Goal: Information Seeking & Learning: Learn about a topic

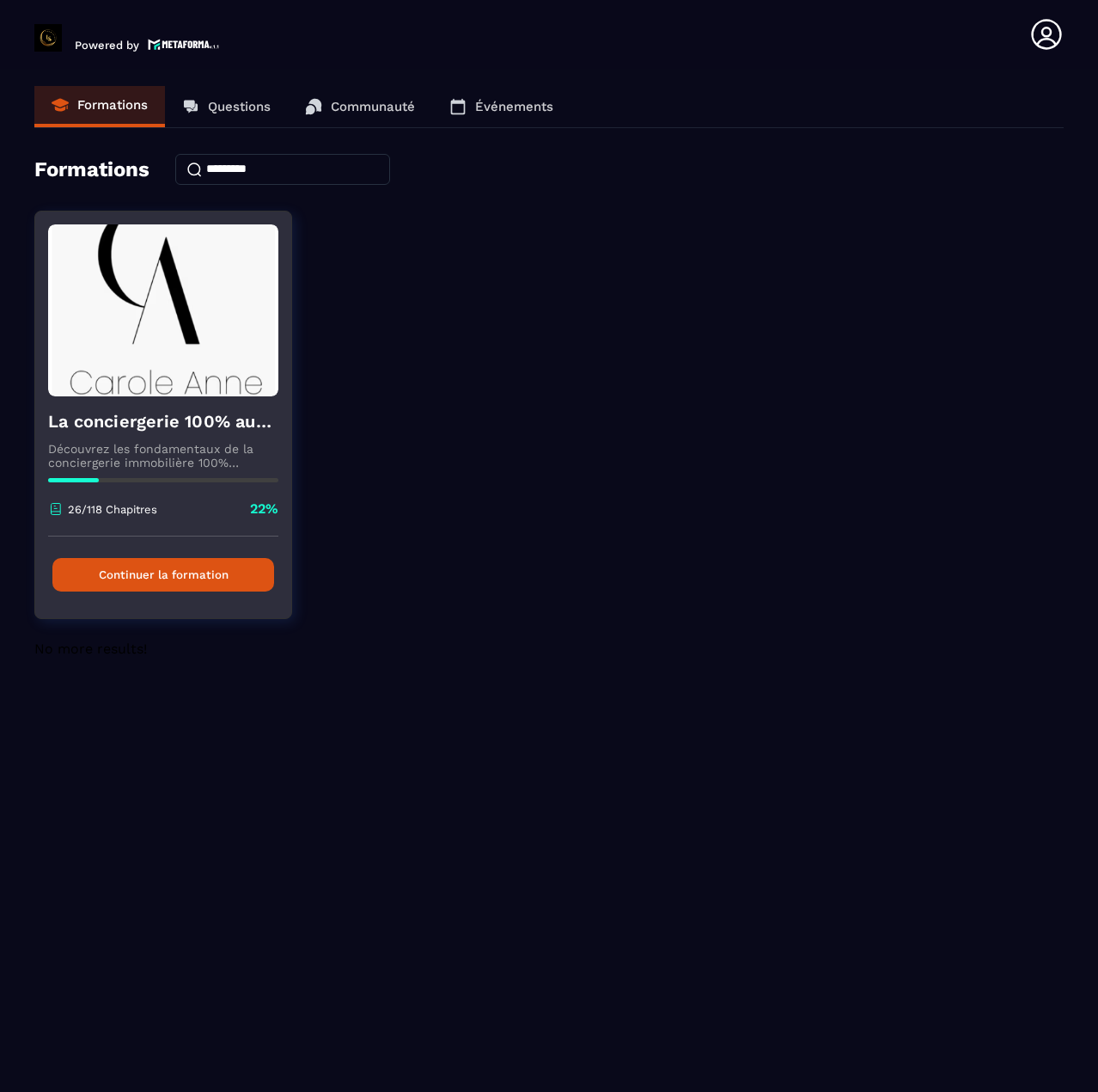
click at [193, 577] on button "Continuer la formation" at bounding box center [163, 575] width 221 height 34
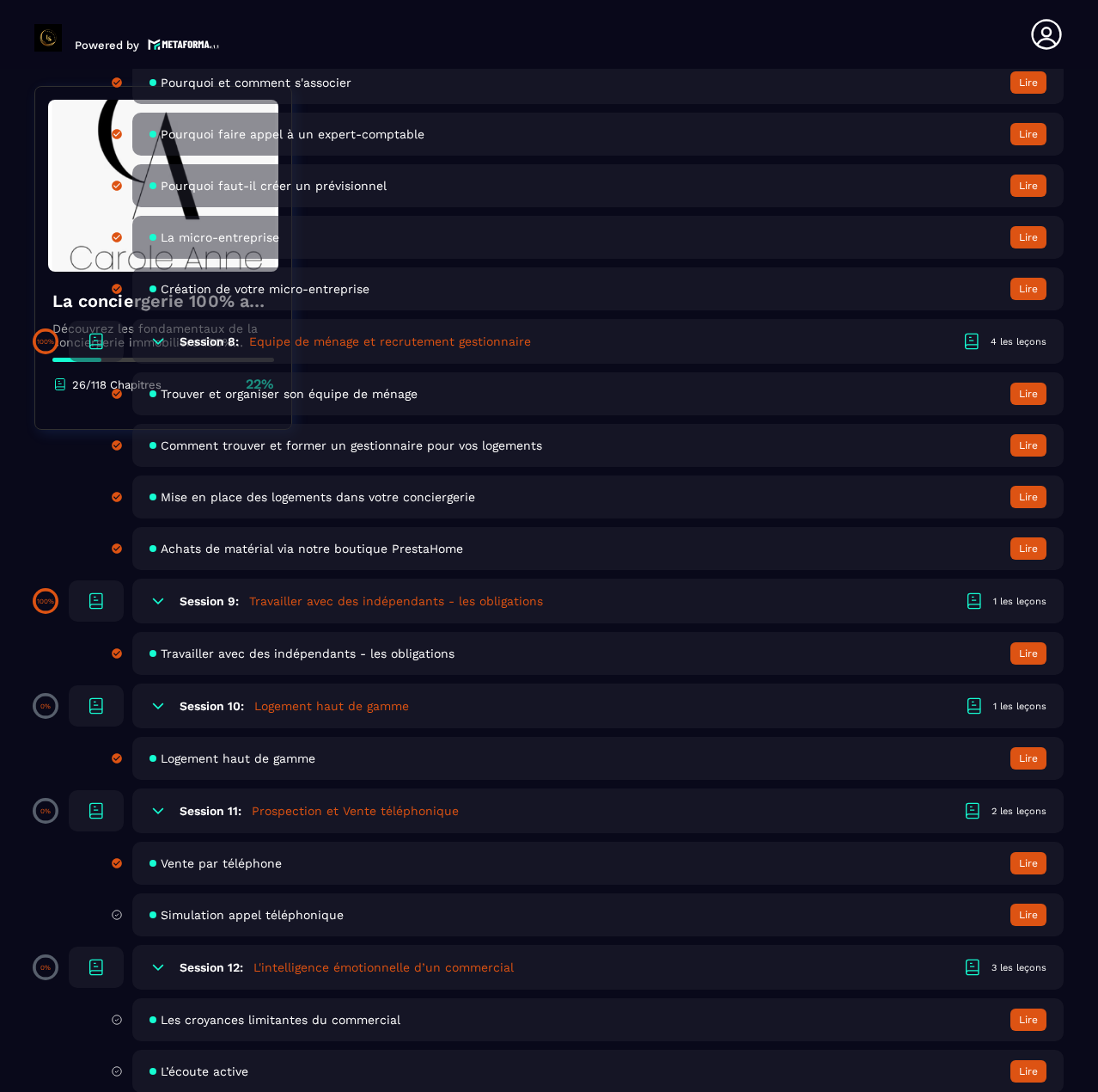
scroll to position [1977, 0]
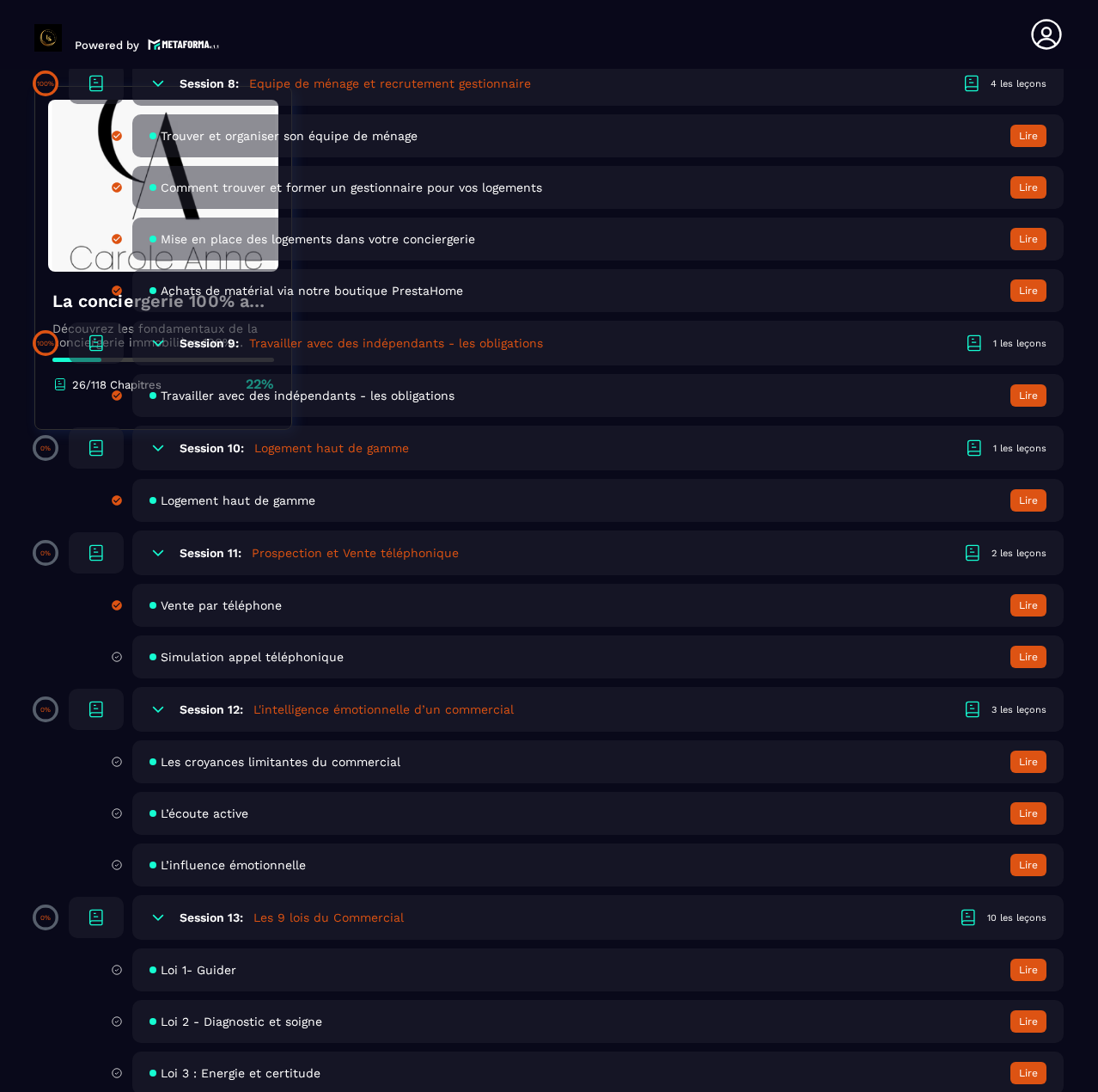
click at [280, 653] on span "Simulation appel téléphonique" at bounding box center [251, 657] width 183 height 14
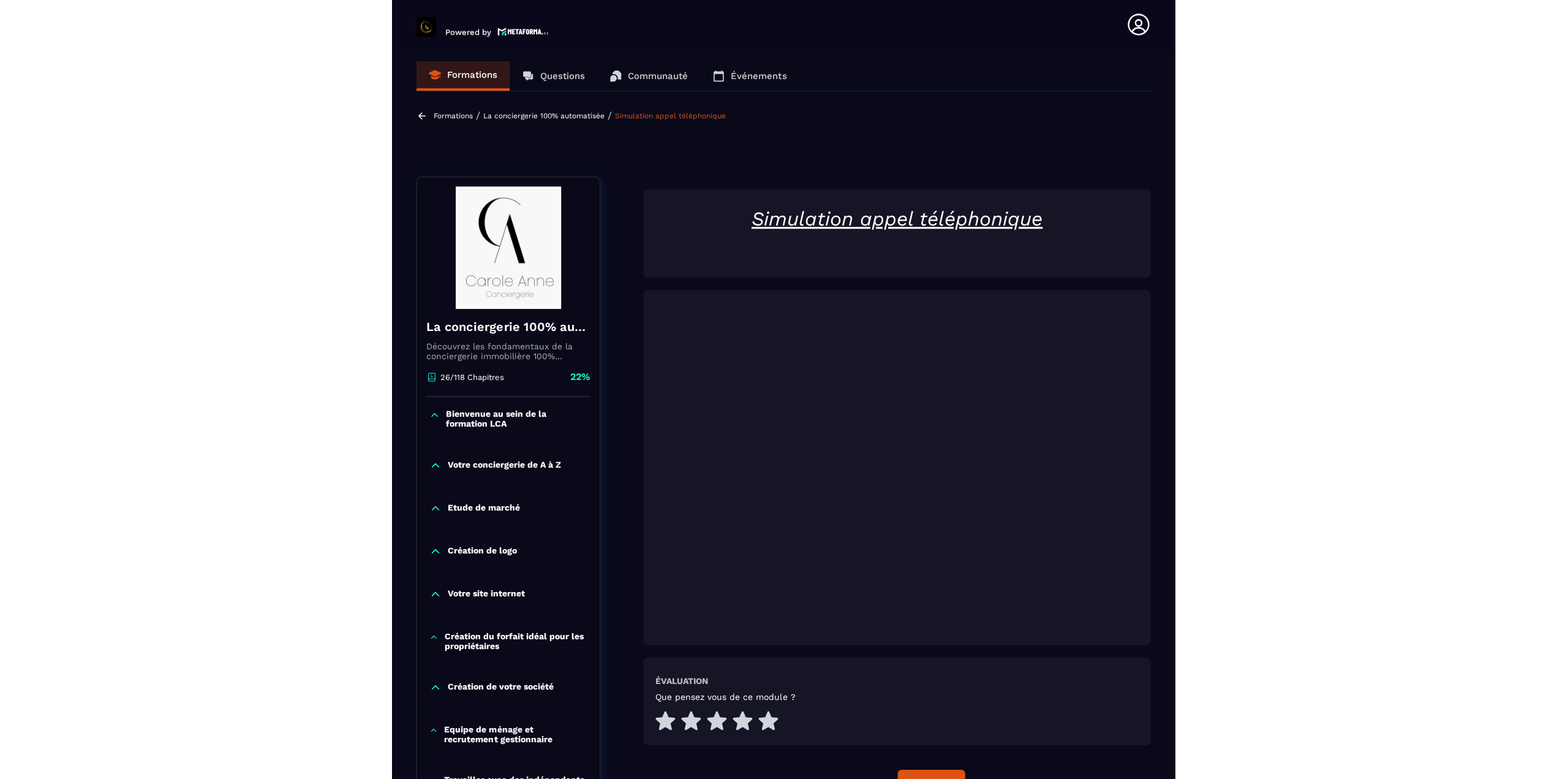
scroll to position [5, 0]
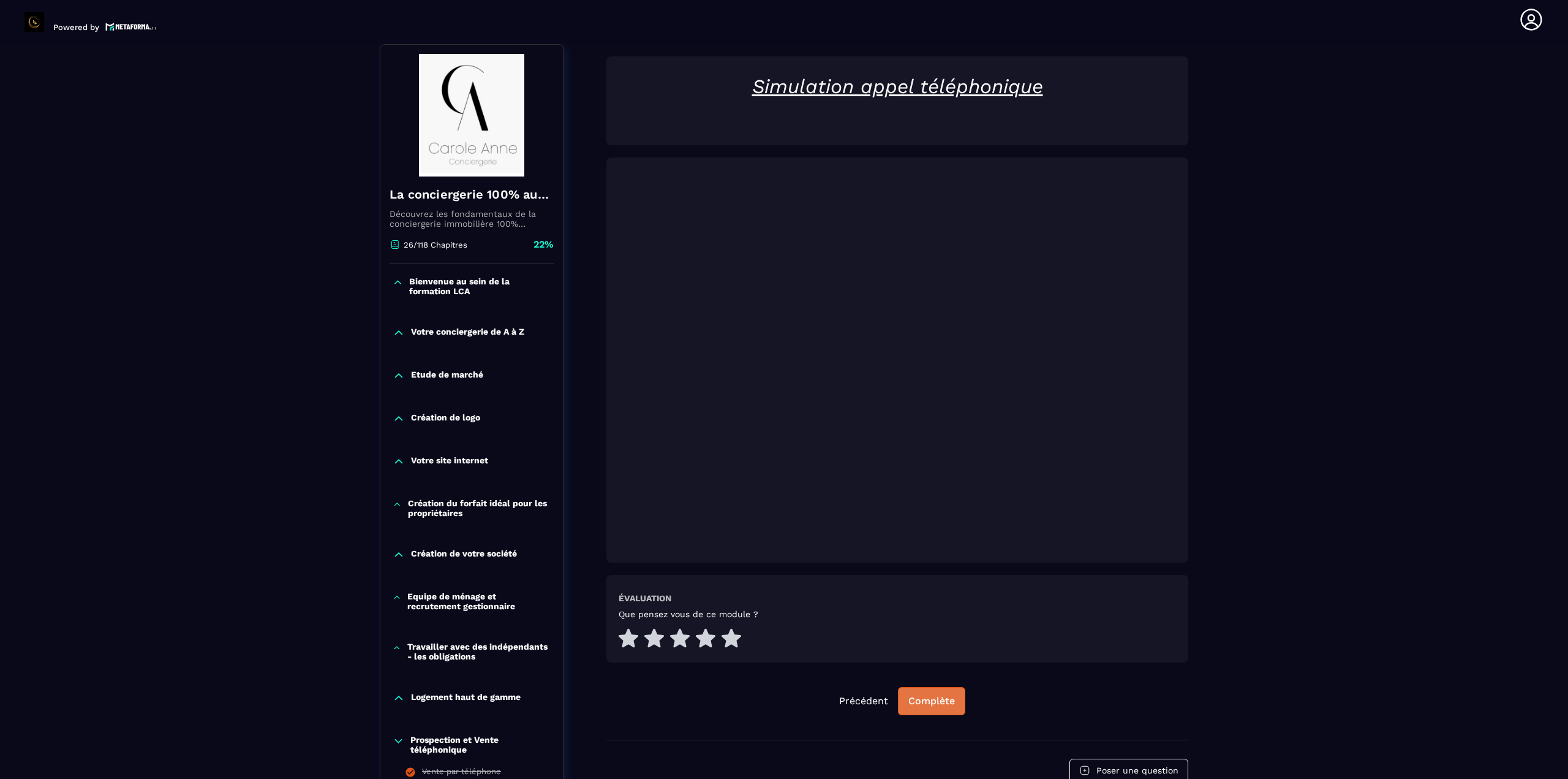
click at [782, 699] on div "Complète" at bounding box center [931, 701] width 47 height 12
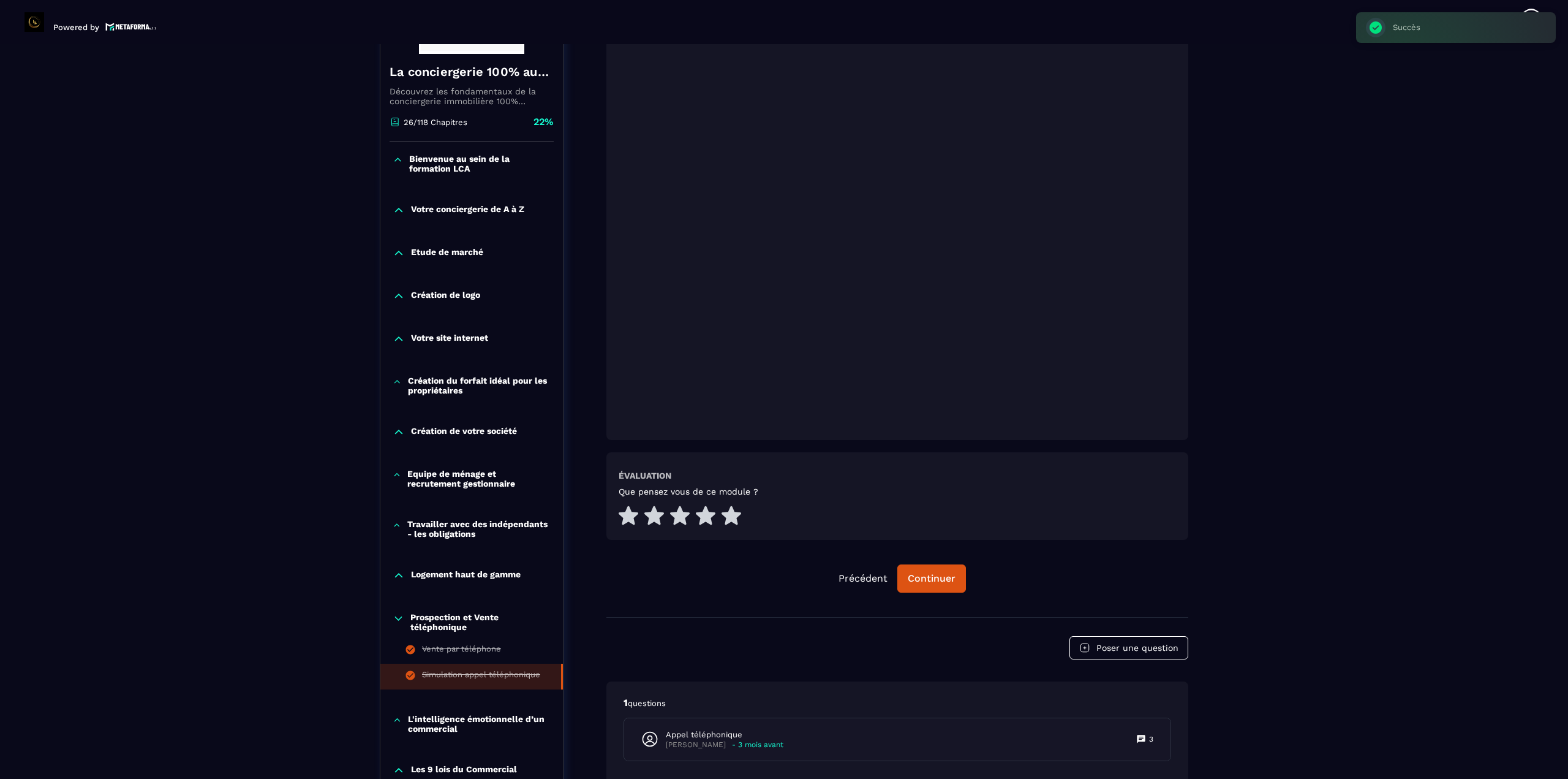
scroll to position [311, 0]
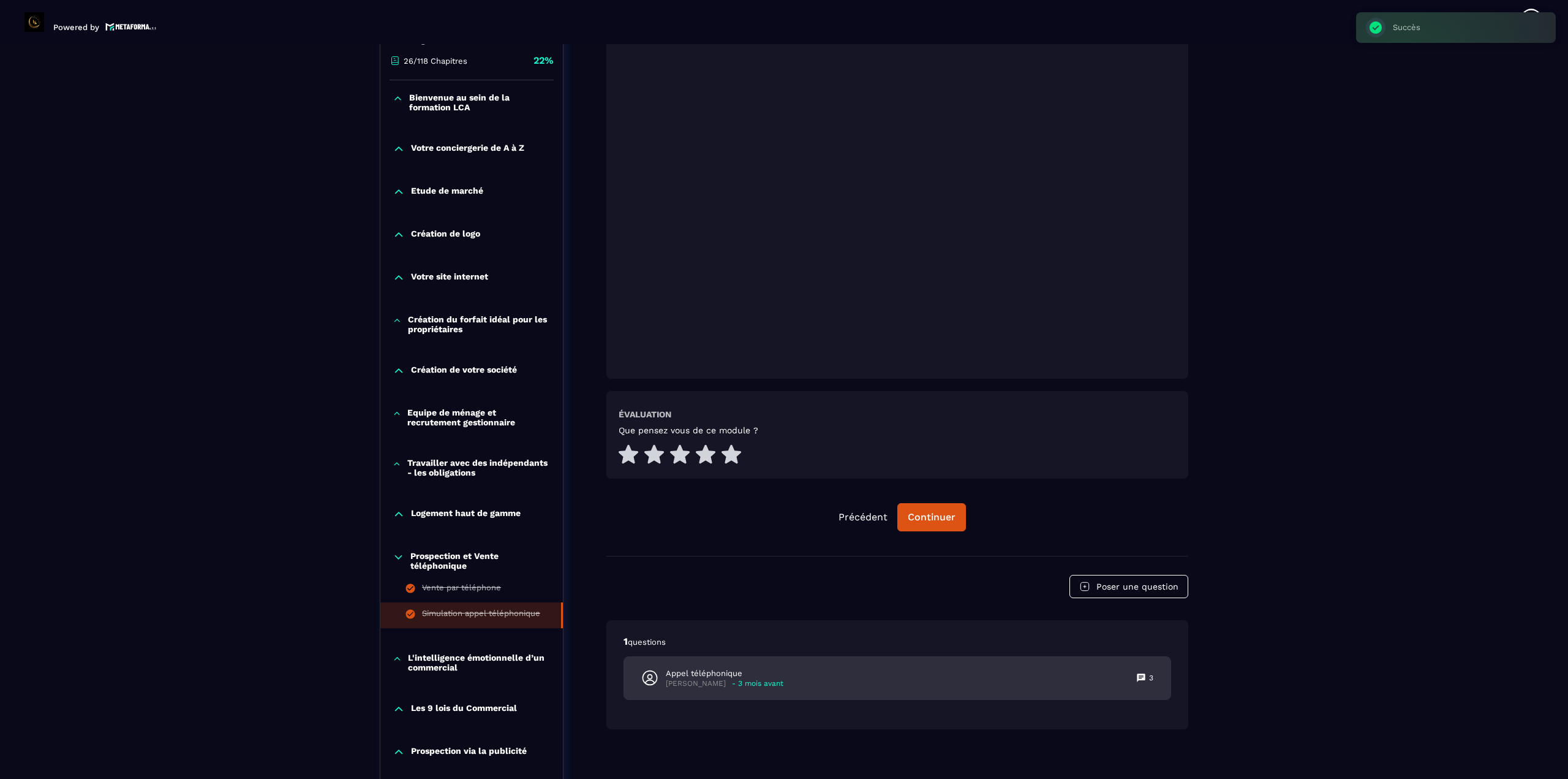
click at [782, 689] on div "Appel téléphonique [PERSON_NAME] - 3 mois avant 3" at bounding box center [897, 677] width 546 height 42
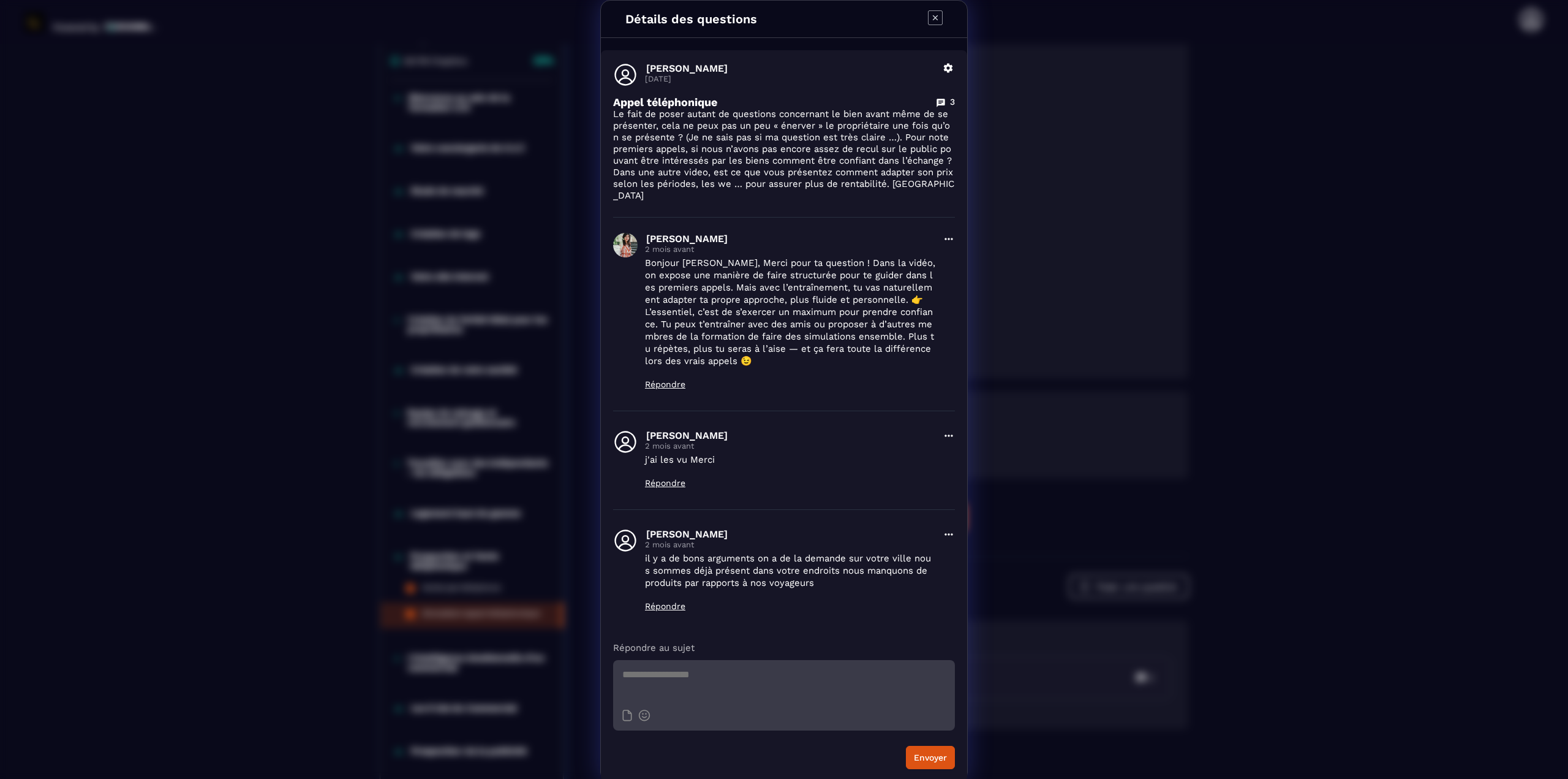
click at [782, 22] on icon "Modal window" at bounding box center [934, 17] width 15 height 15
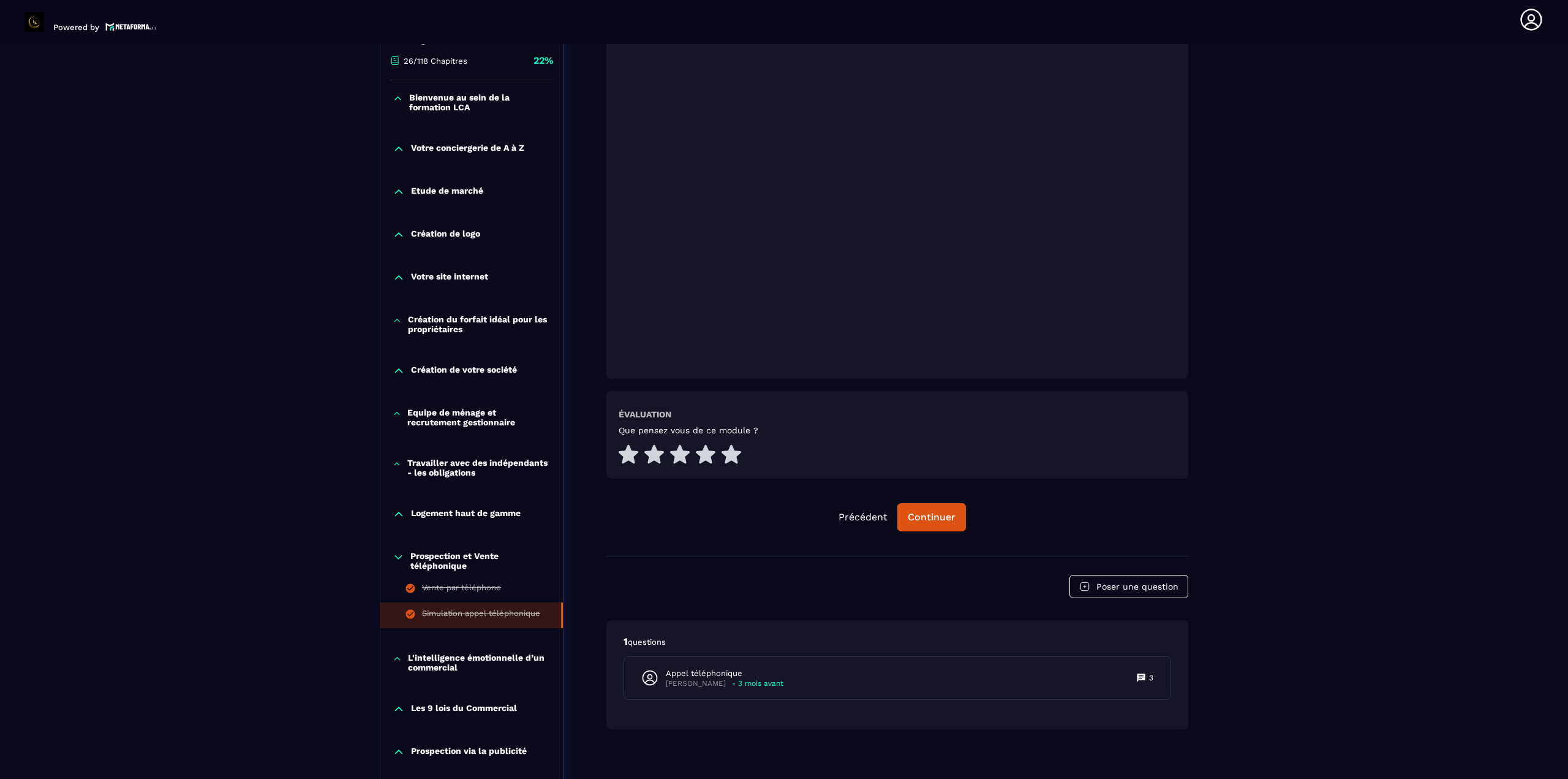
scroll to position [372, 0]
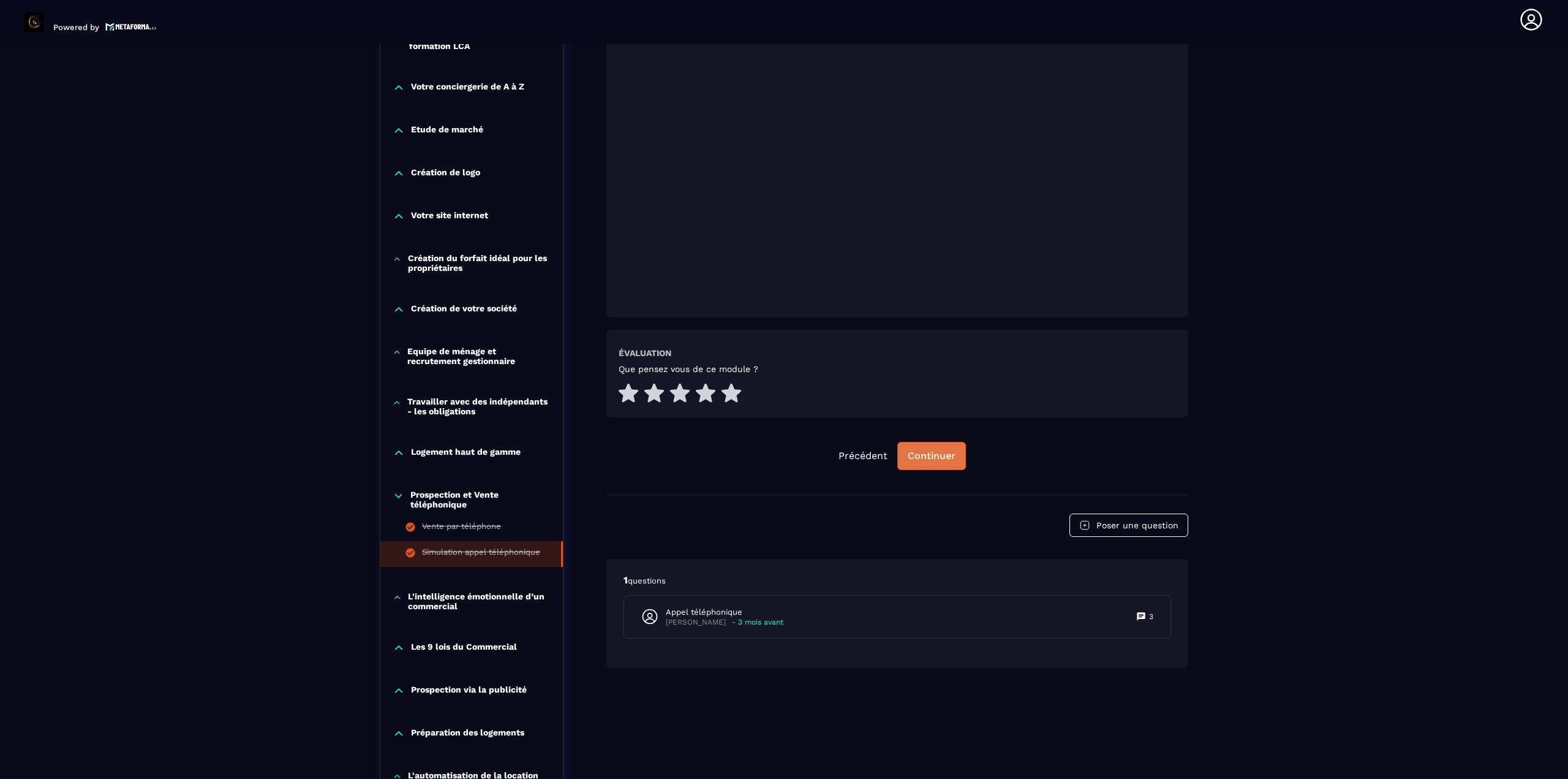
click at [782, 448] on button "Continuer" at bounding box center [931, 456] width 69 height 28
click at [469, 594] on p "L'intelligence émotionnelle d’un commercial" at bounding box center [479, 601] width 143 height 20
click at [468, 633] on div "Les croyances limitantes du commercial" at bounding box center [485, 629] width 127 height 13
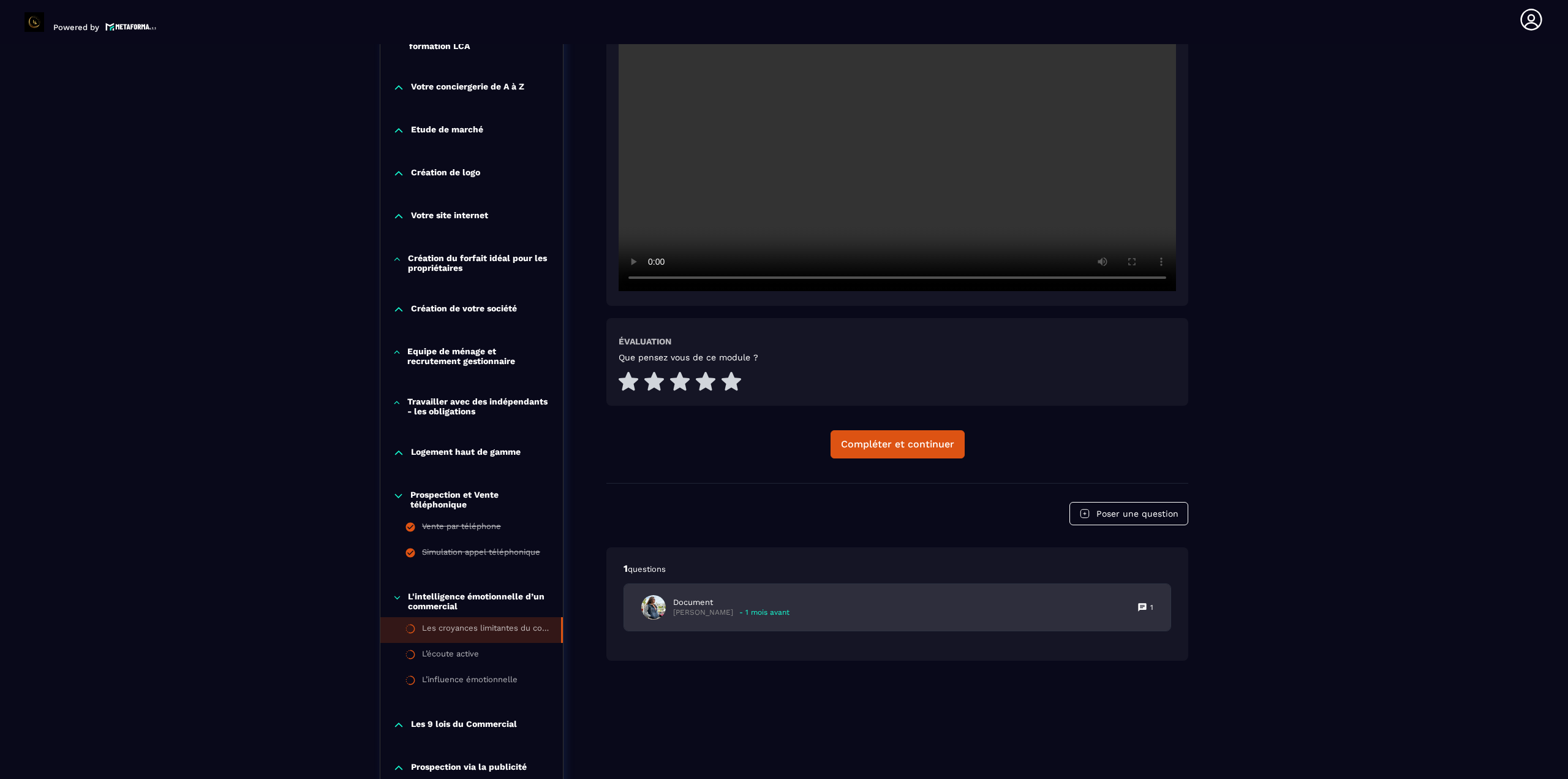
click at [782, 617] on div "Document [PERSON_NAME] - 1 mois avant 1" at bounding box center [897, 607] width 546 height 47
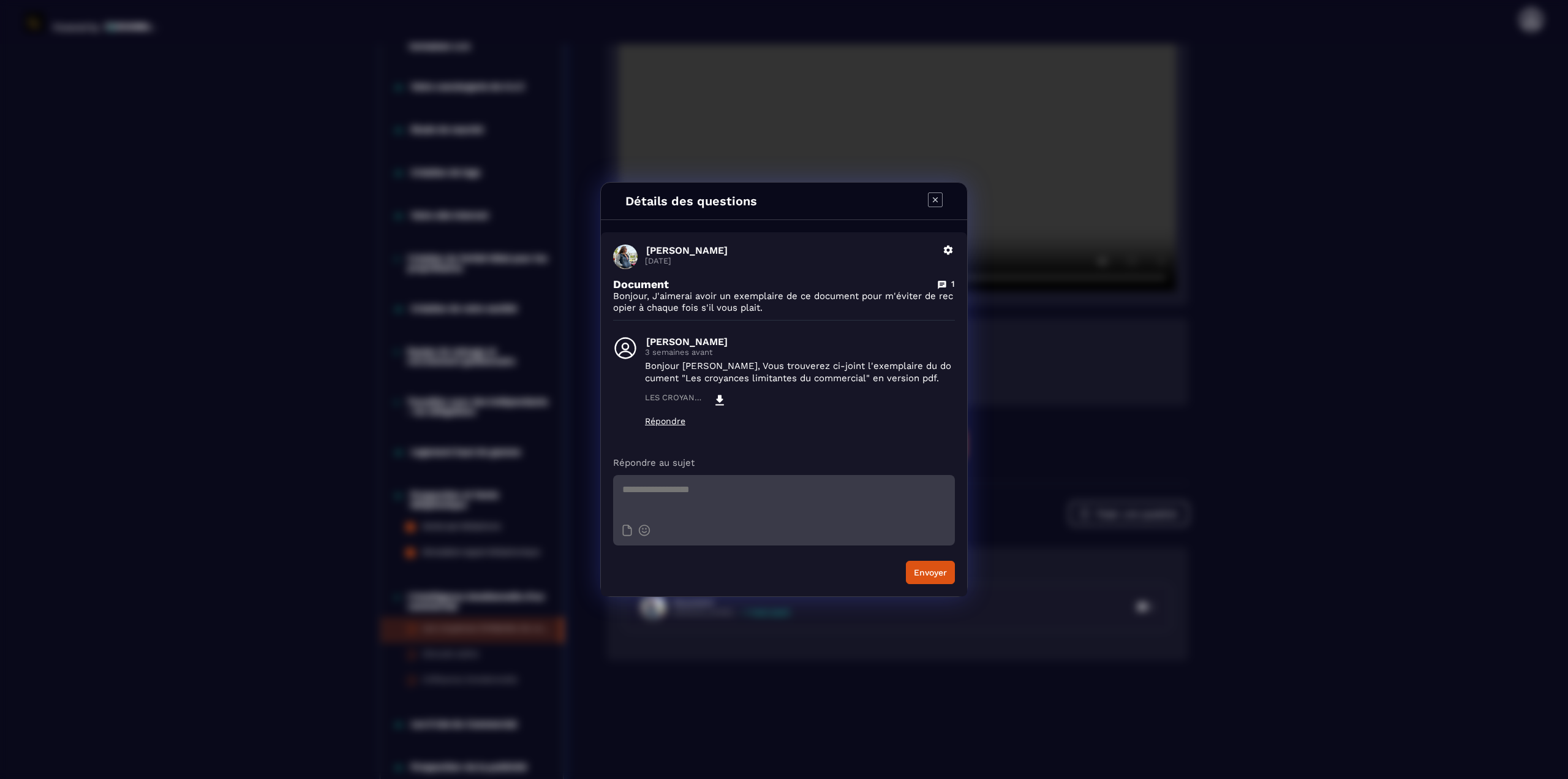
click at [782, 198] on icon "Modal window" at bounding box center [934, 199] width 15 height 15
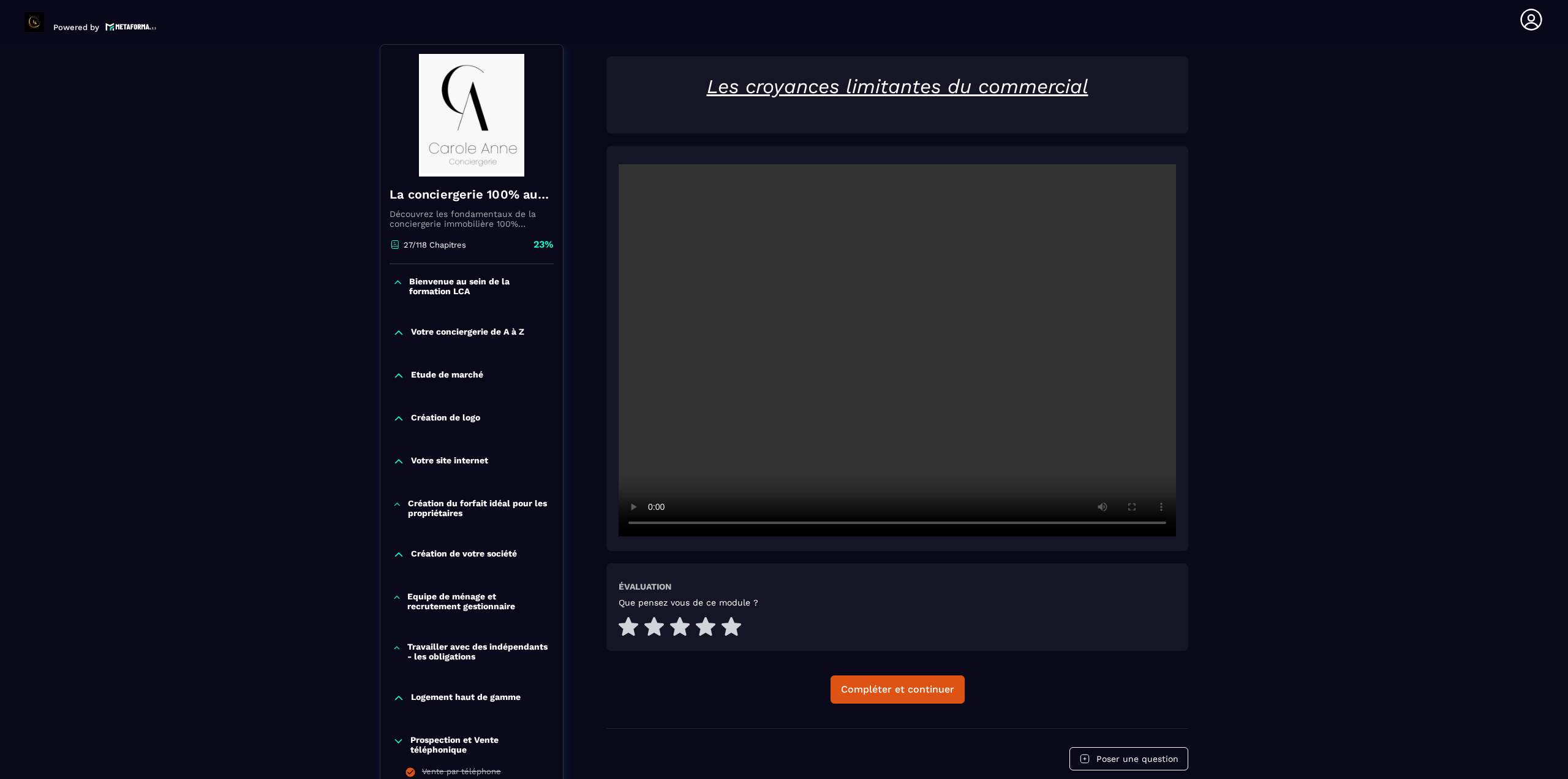
scroll to position [311, 0]
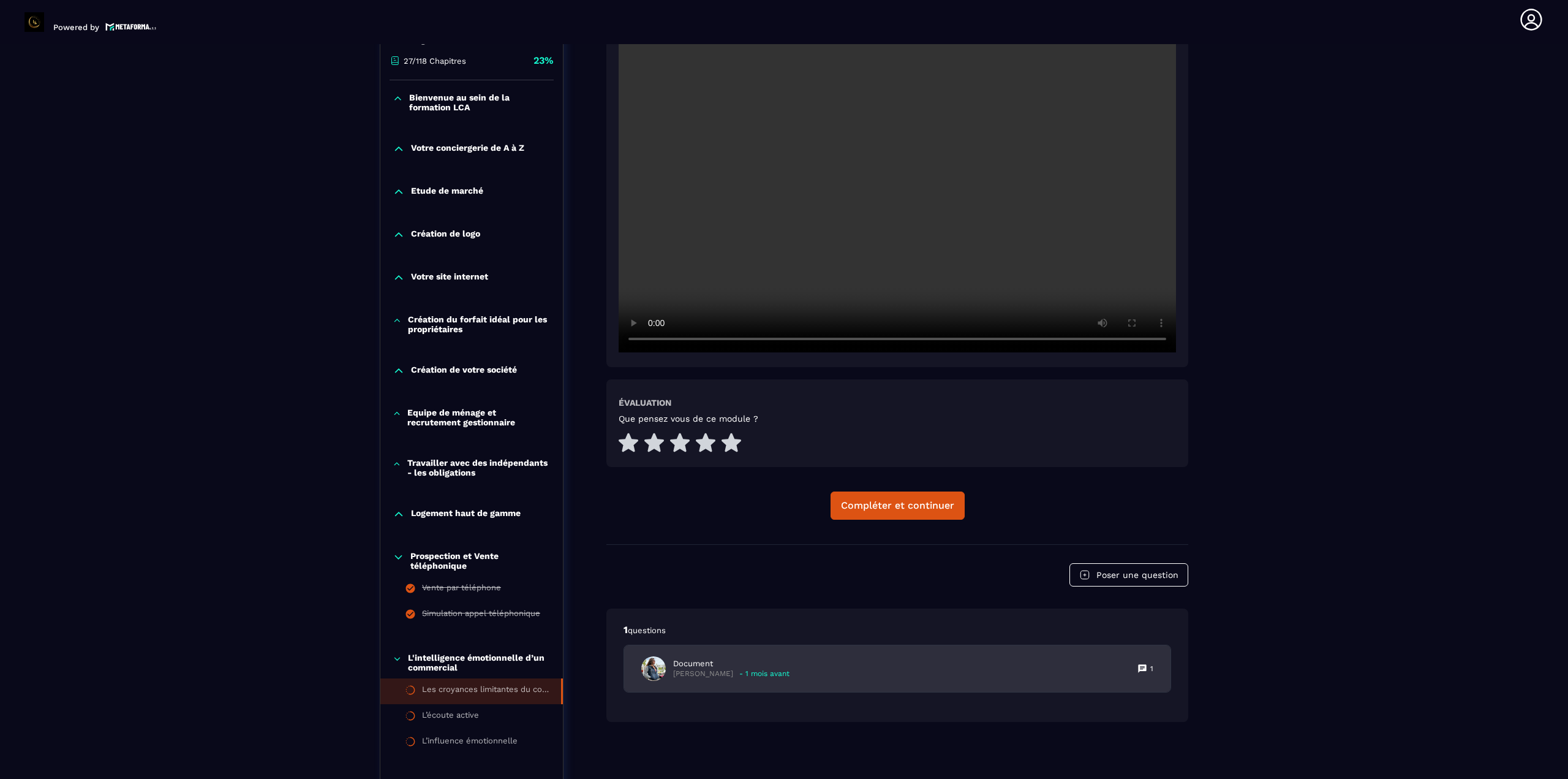
click at [782, 663] on div "Document [PERSON_NAME] - 1 mois avant 1" at bounding box center [897, 669] width 546 height 47
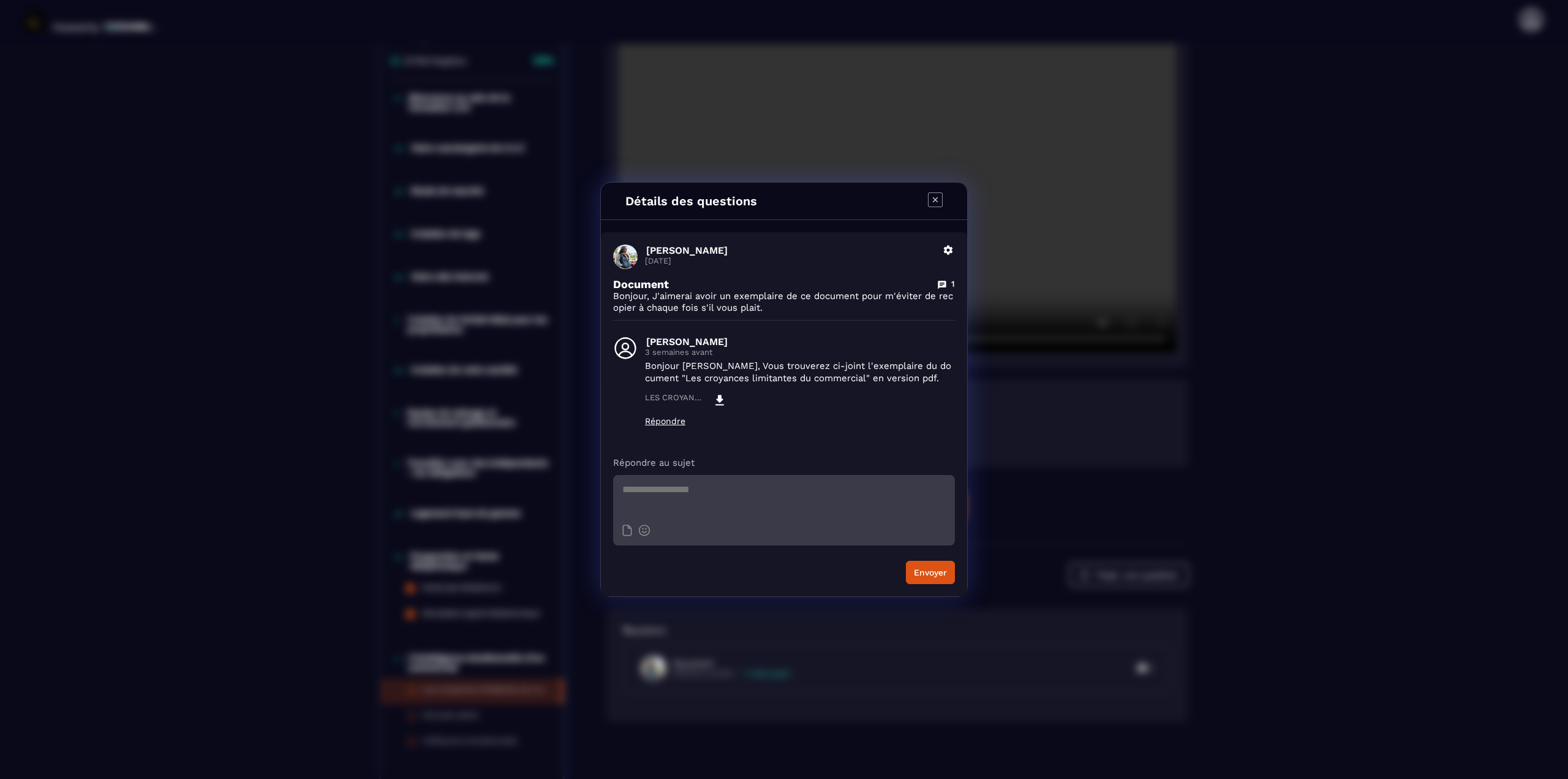
click at [782, 370] on p "Bonjour [PERSON_NAME], Vous trouverez ci-joint l'exemplaire du document "Les cr…" at bounding box center [799, 372] width 310 height 25
click at [722, 398] on icon "Modal window" at bounding box center [719, 400] width 15 height 15
click at [782, 444] on div "Détails des questions [PERSON_NAME] [DATE] Supprimer Document 1 Bonjour, J'aime…" at bounding box center [784, 390] width 1568 height 779
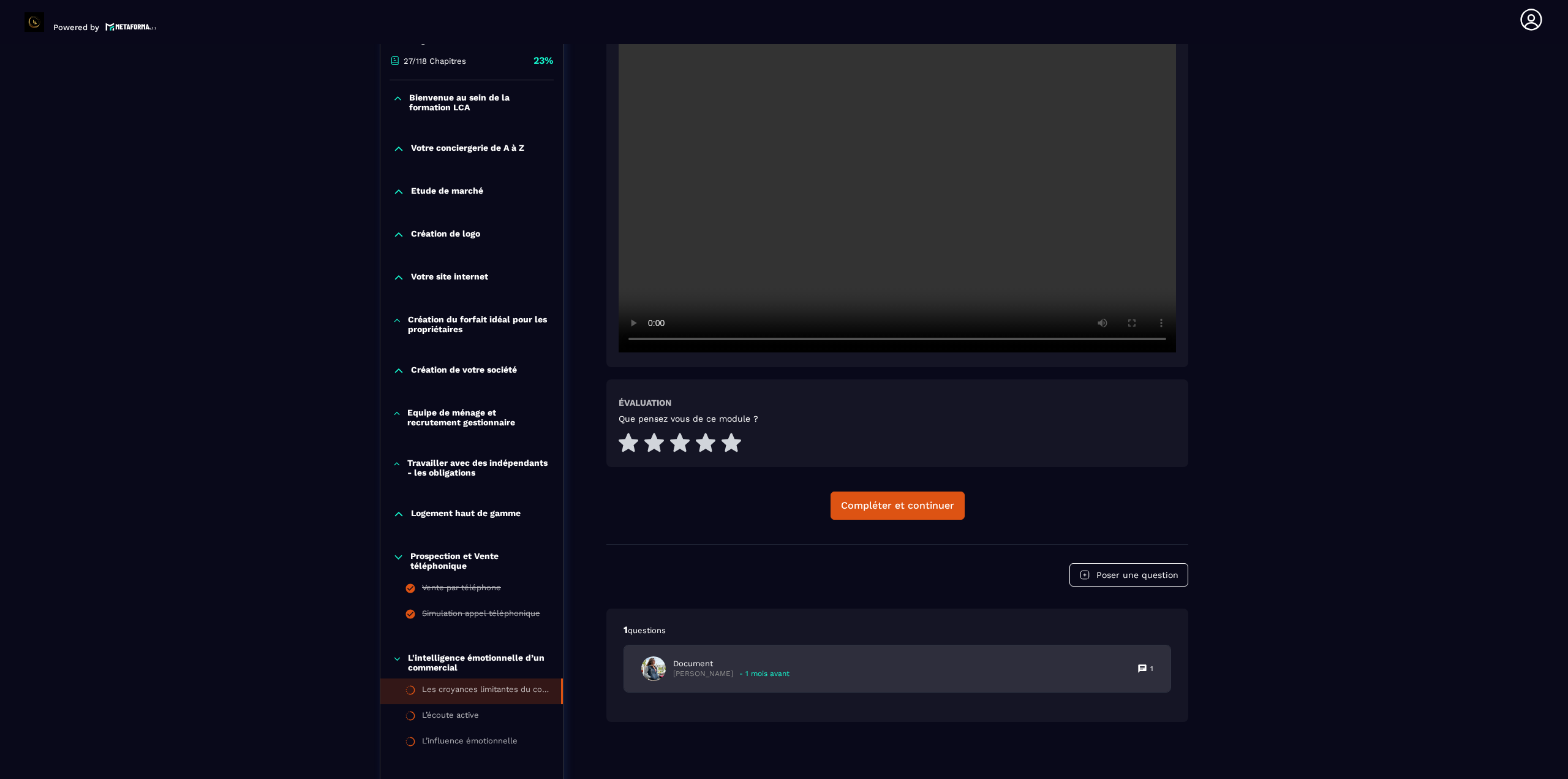
click at [782, 665] on div "Document [PERSON_NAME] - 1 mois avant 1" at bounding box center [897, 669] width 546 height 47
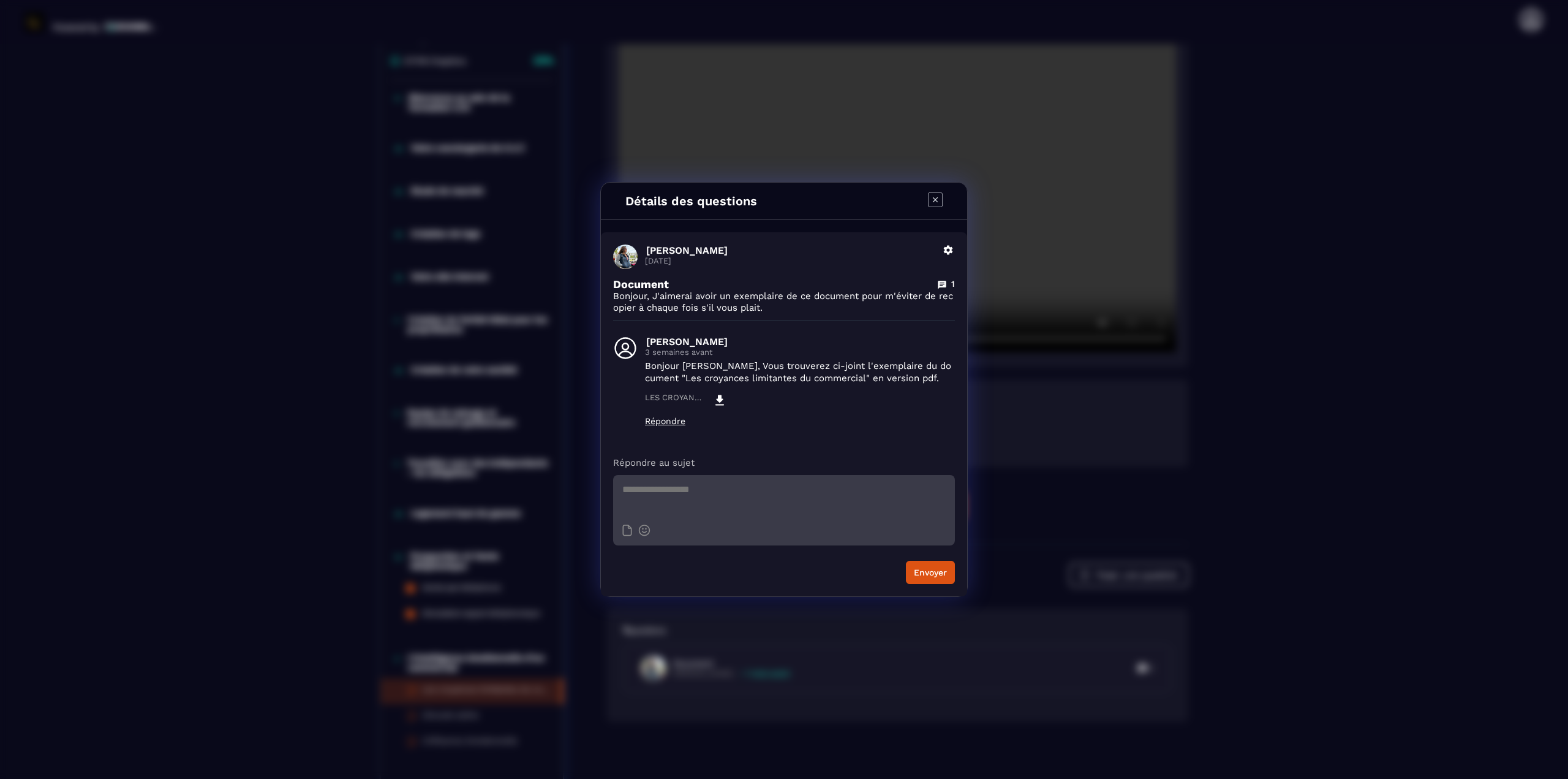
click at [782, 203] on icon "Modal window" at bounding box center [934, 199] width 15 height 15
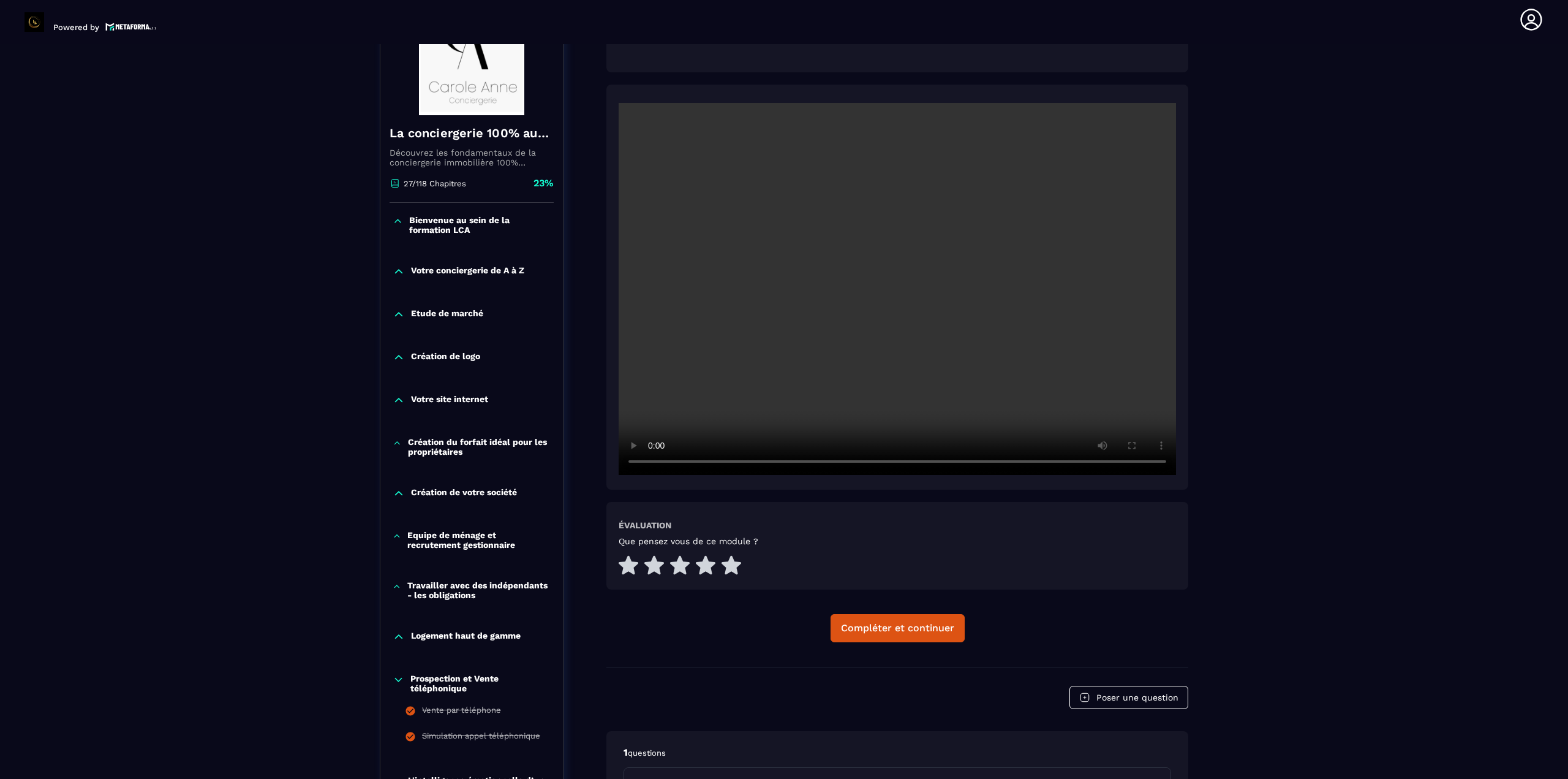
scroll to position [250, 0]
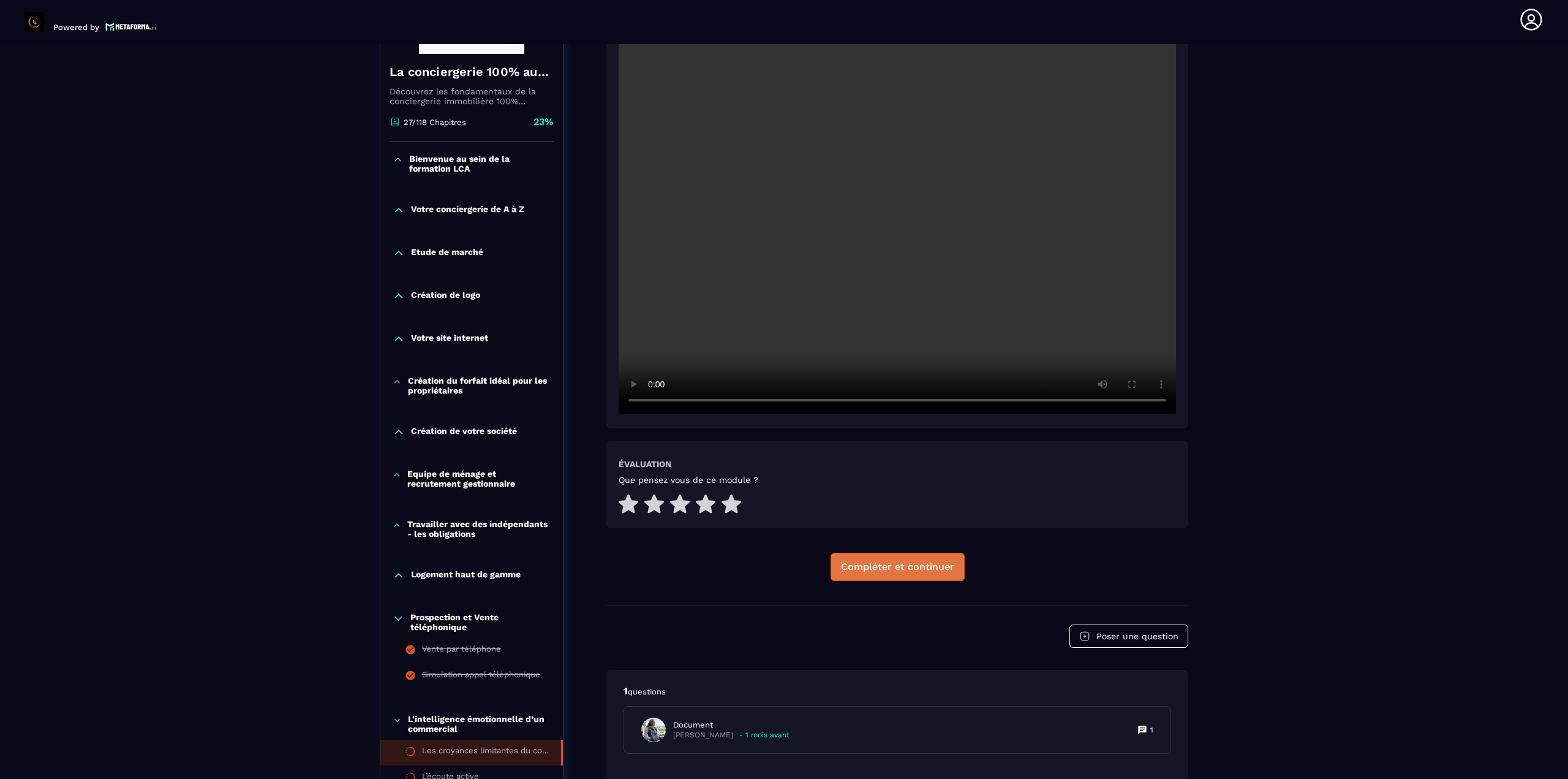
click at [782, 554] on button "Compléter et continuer" at bounding box center [897, 566] width 134 height 28
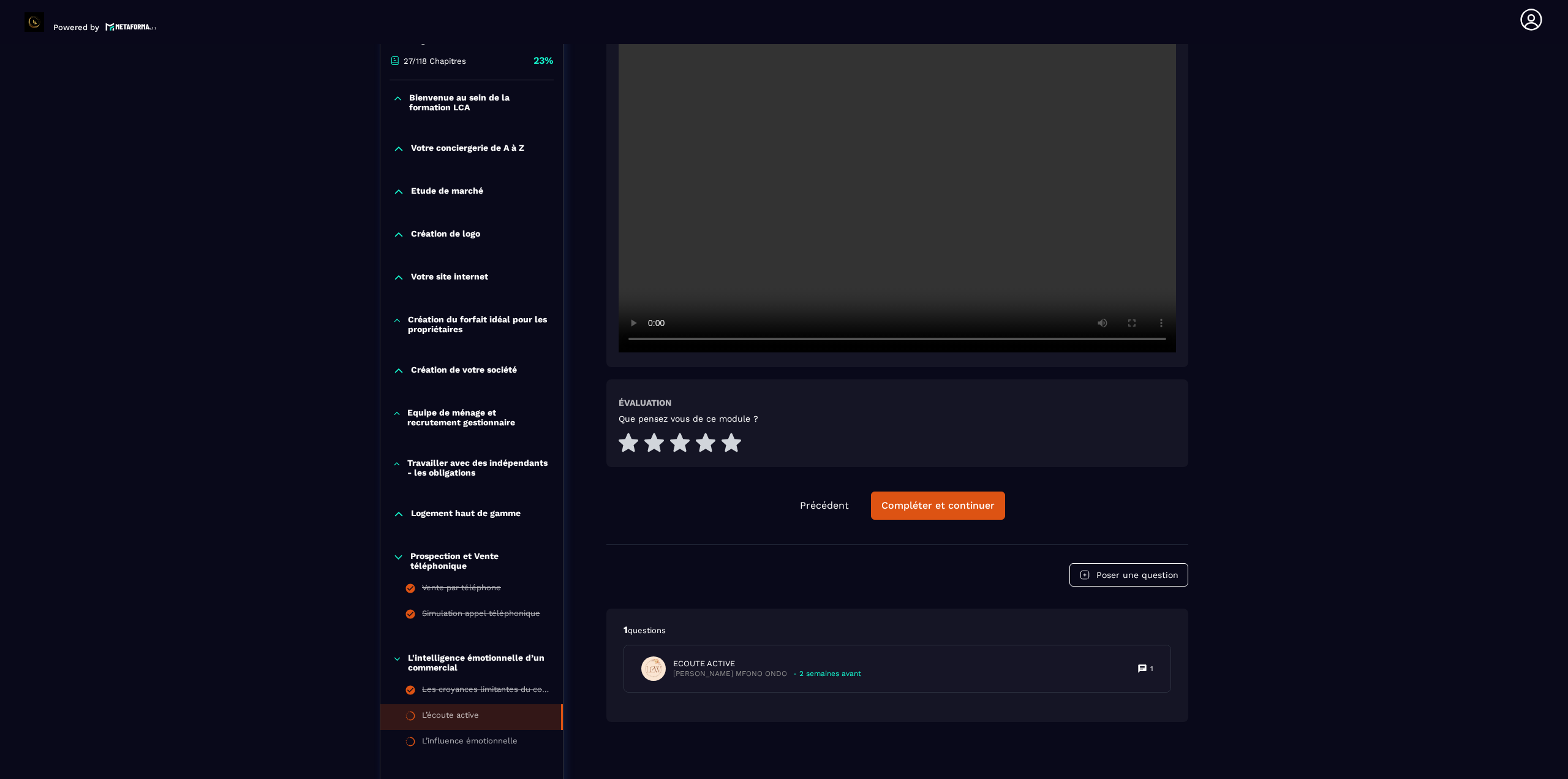
scroll to position [372, 0]
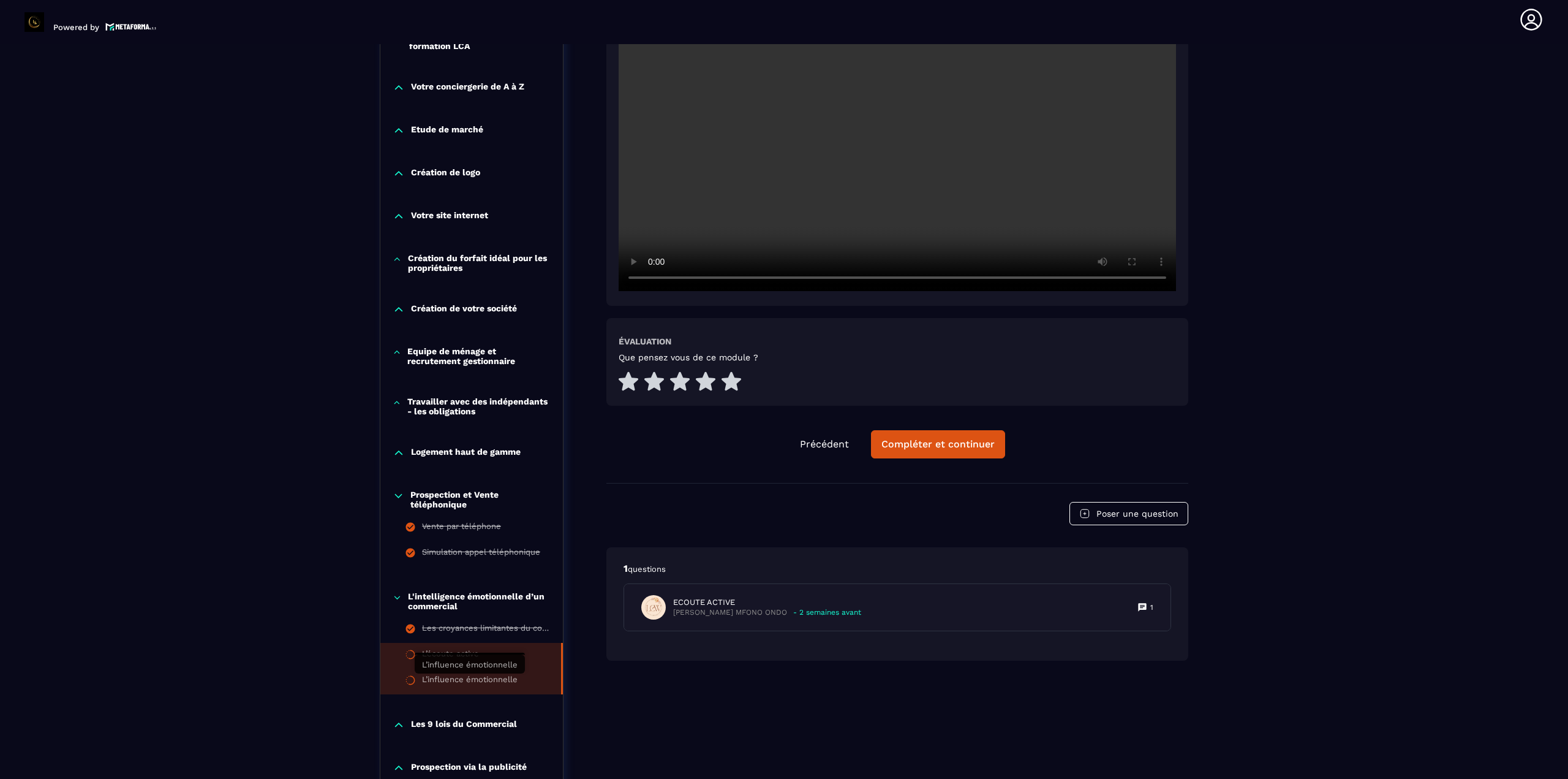
click at [471, 683] on div "L’influence émotionnelle" at bounding box center [469, 681] width 95 height 13
click at [497, 660] on li "L’écoute active" at bounding box center [471, 655] width 182 height 26
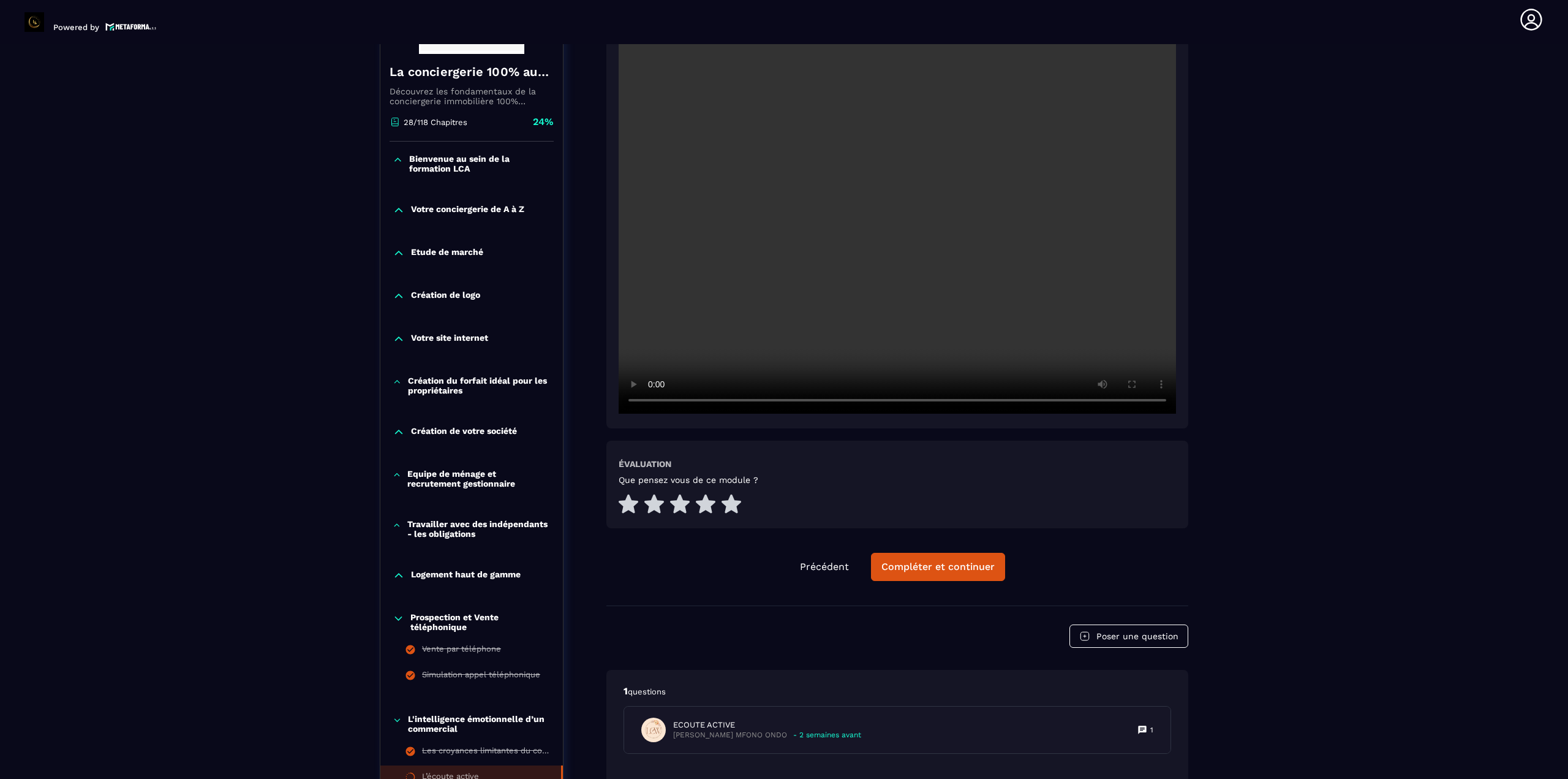
scroll to position [311, 0]
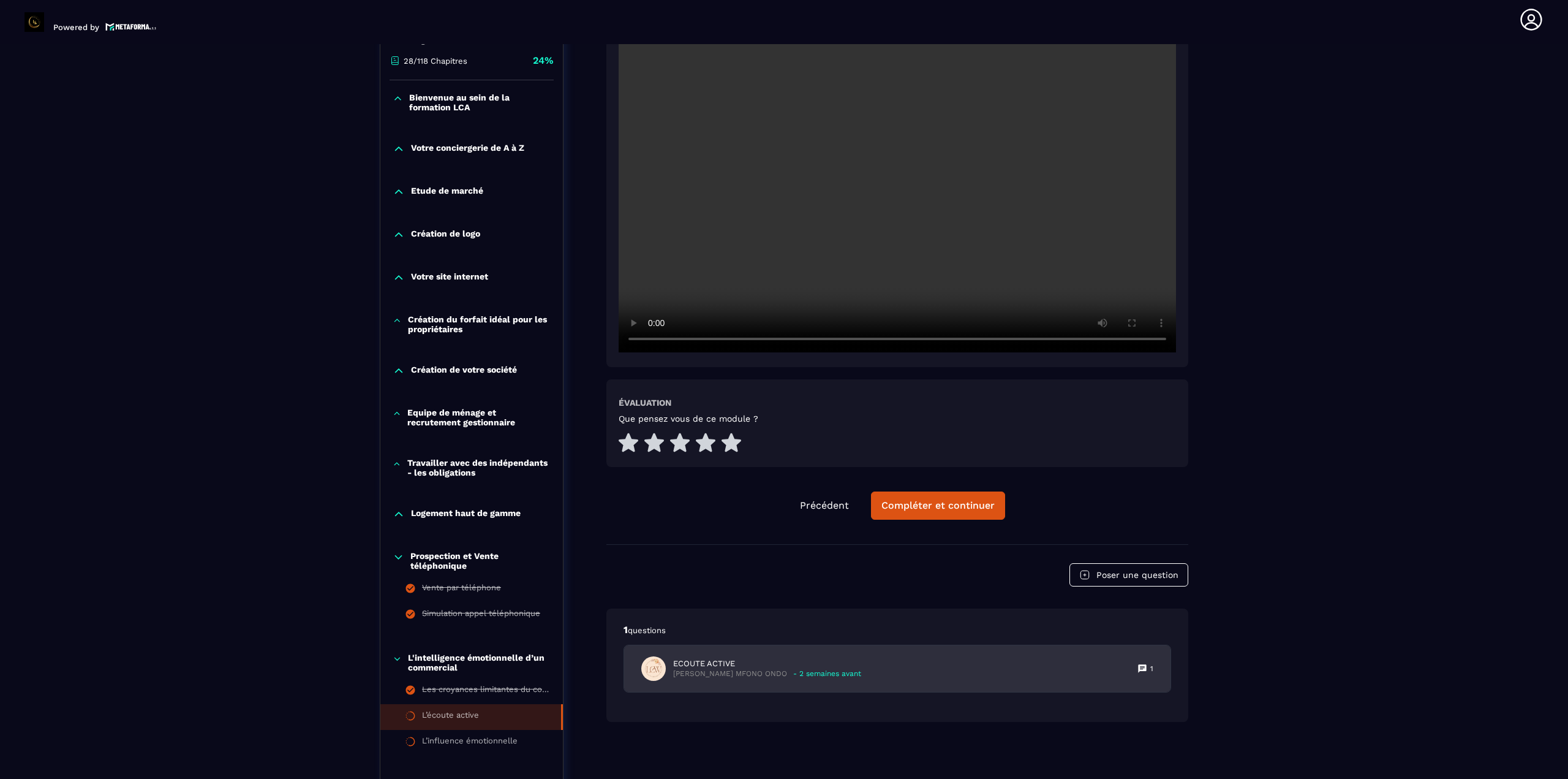
click at [782, 660] on div "ECOUTE ACTIVE [PERSON_NAME] MFONO ONDO - 2 semaines avant 1" at bounding box center [897, 669] width 546 height 47
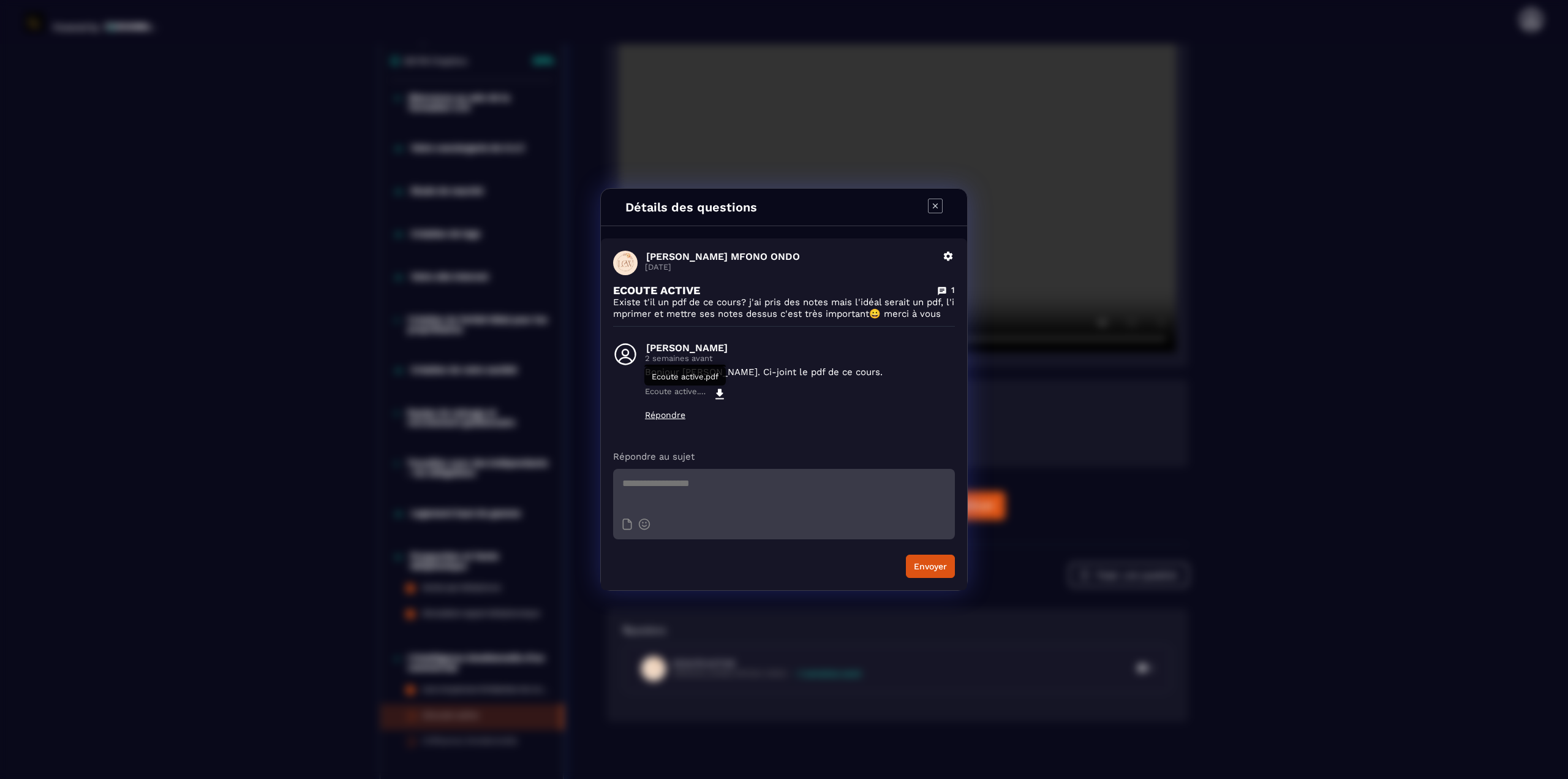
click at [722, 389] on icon "Modal window" at bounding box center [719, 393] width 15 height 15
click at [782, 210] on icon "Modal window" at bounding box center [934, 205] width 15 height 15
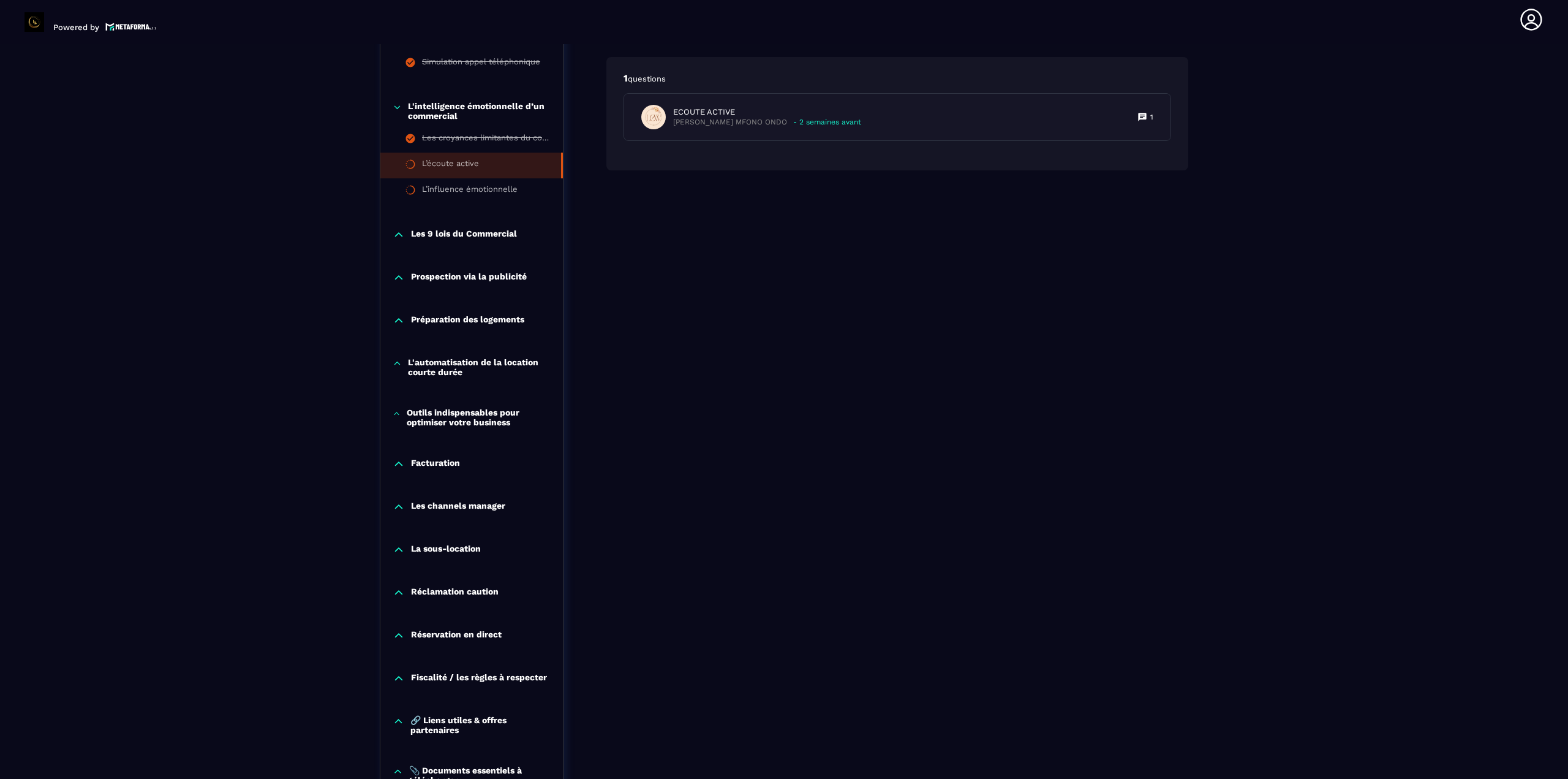
scroll to position [924, 0]
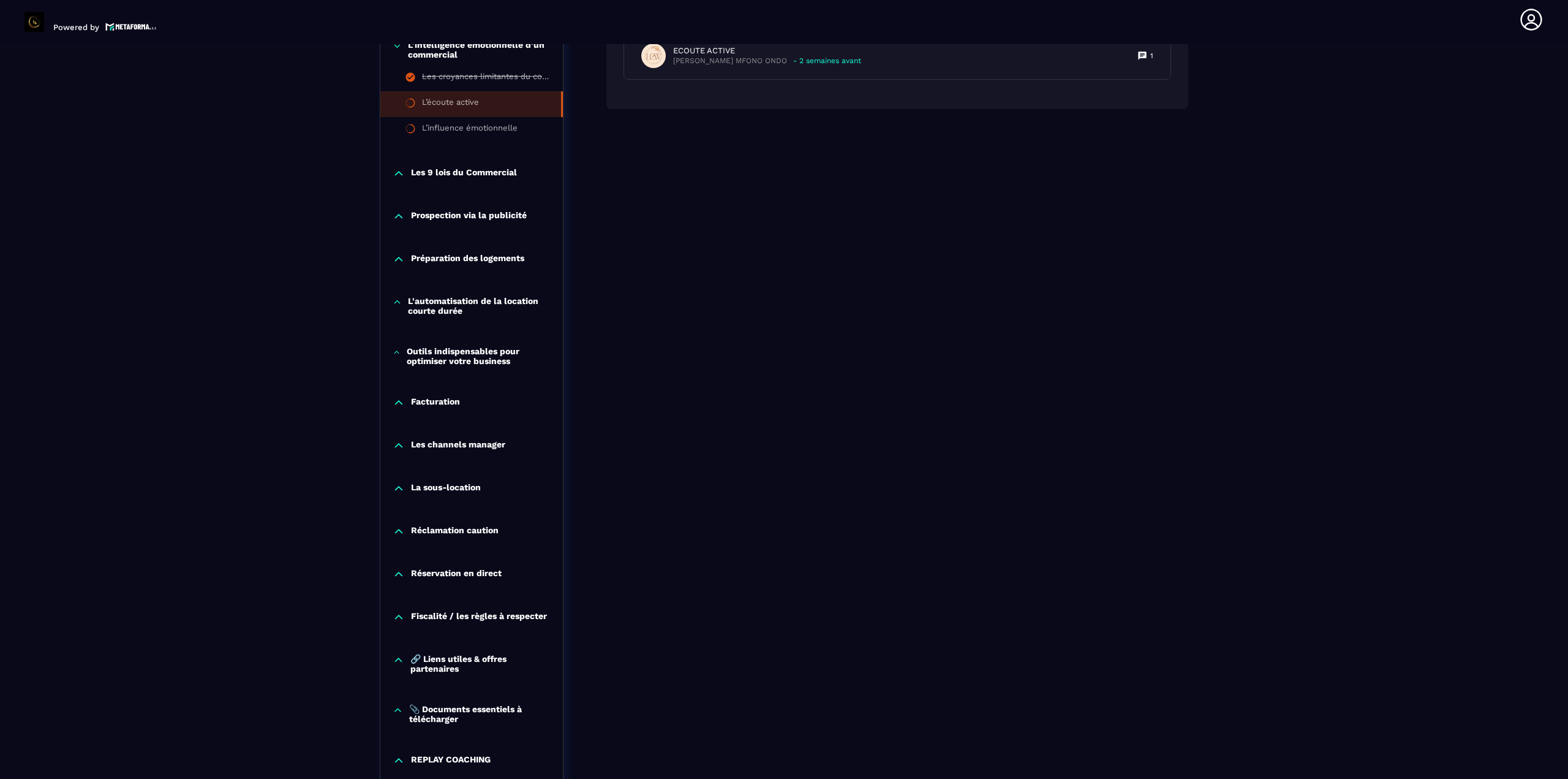
click at [444, 615] on p "Fiscalité / les règles à respecter" at bounding box center [478, 617] width 136 height 12
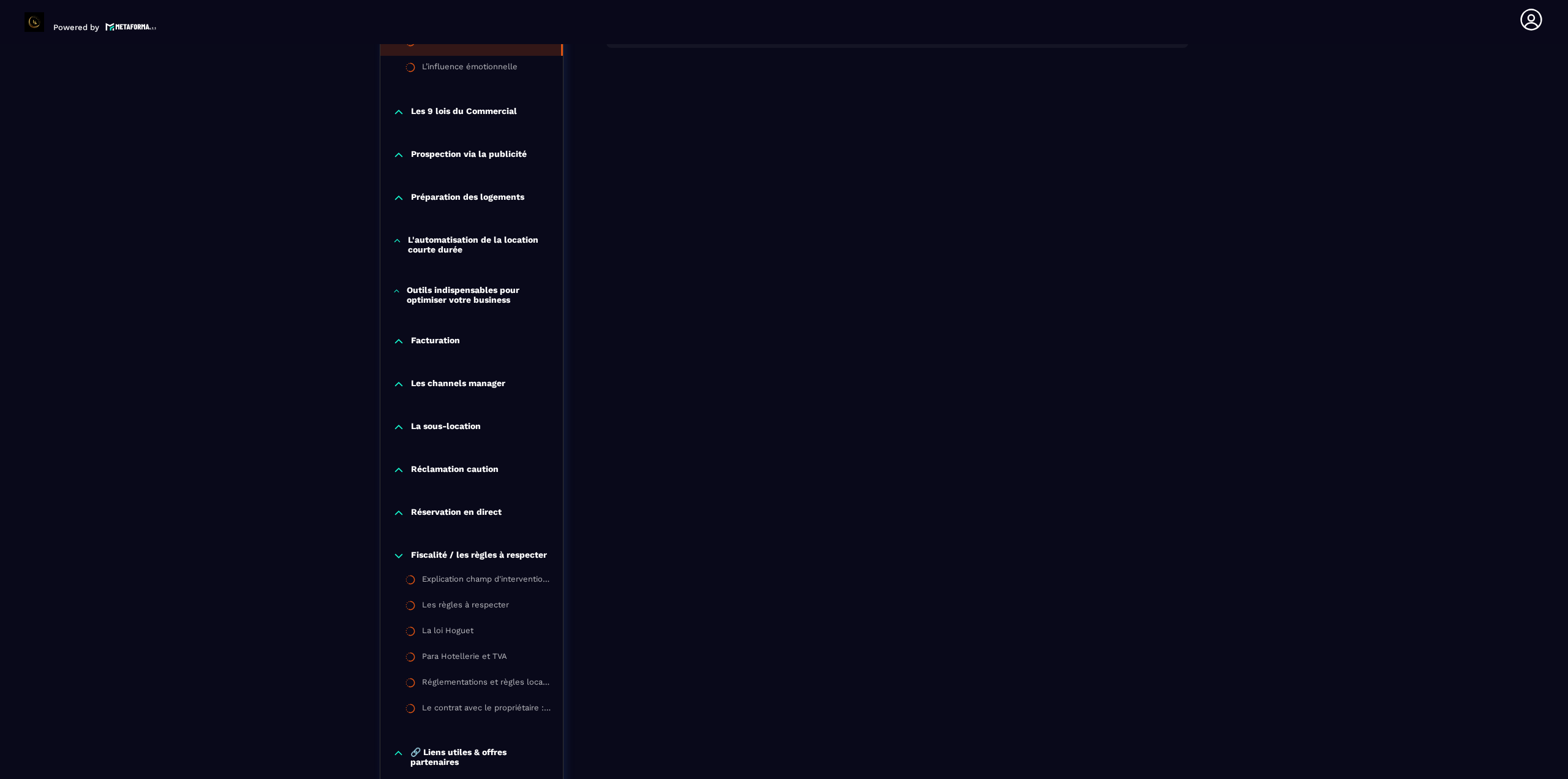
scroll to position [1047, 0]
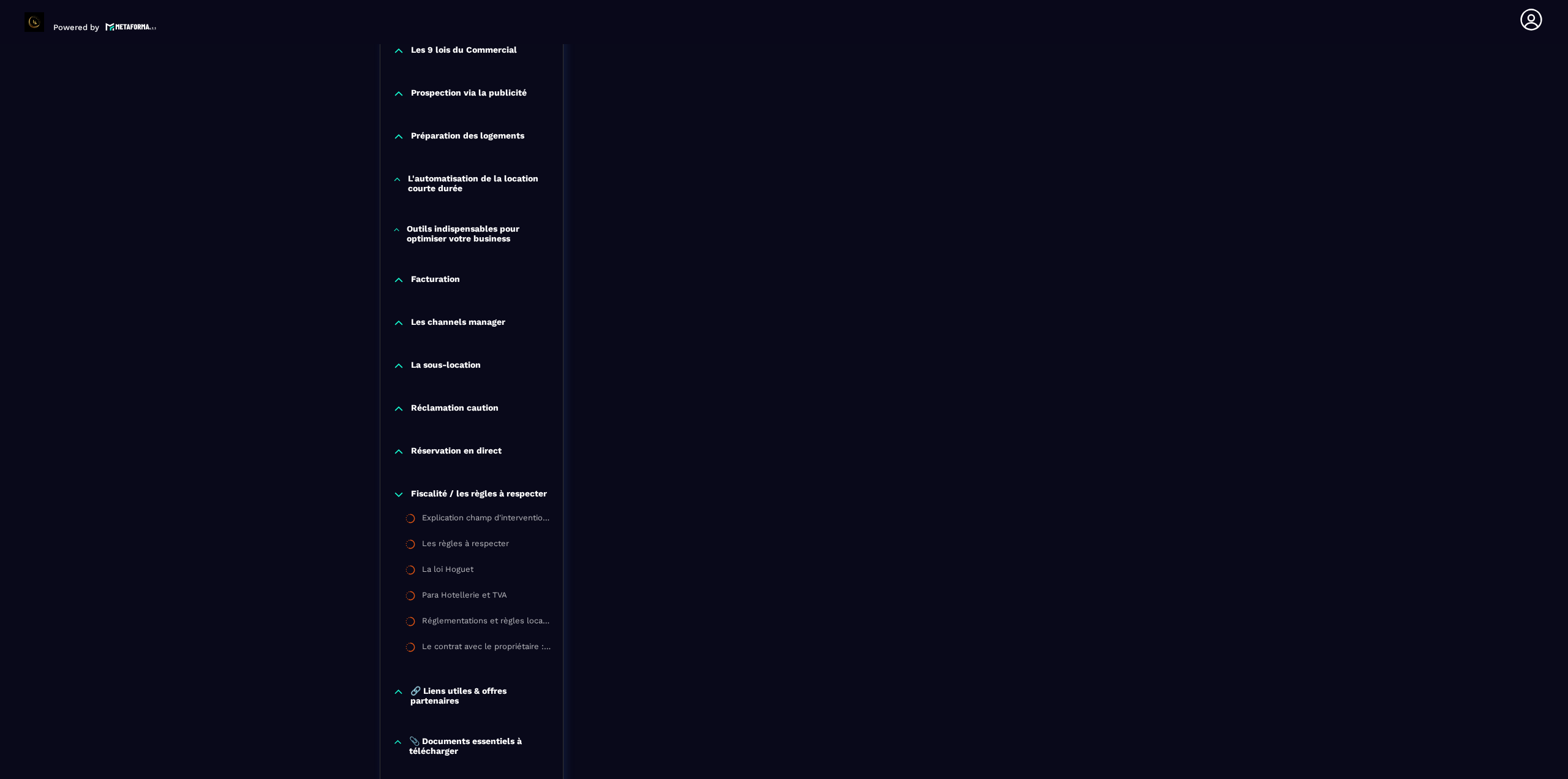
click at [460, 460] on div "Réservation en direct" at bounding box center [471, 455] width 182 height 43
click at [457, 445] on div "Réservation en direct" at bounding box center [471, 455] width 182 height 43
click at [457, 448] on p "Réservation en direct" at bounding box center [456, 451] width 91 height 12
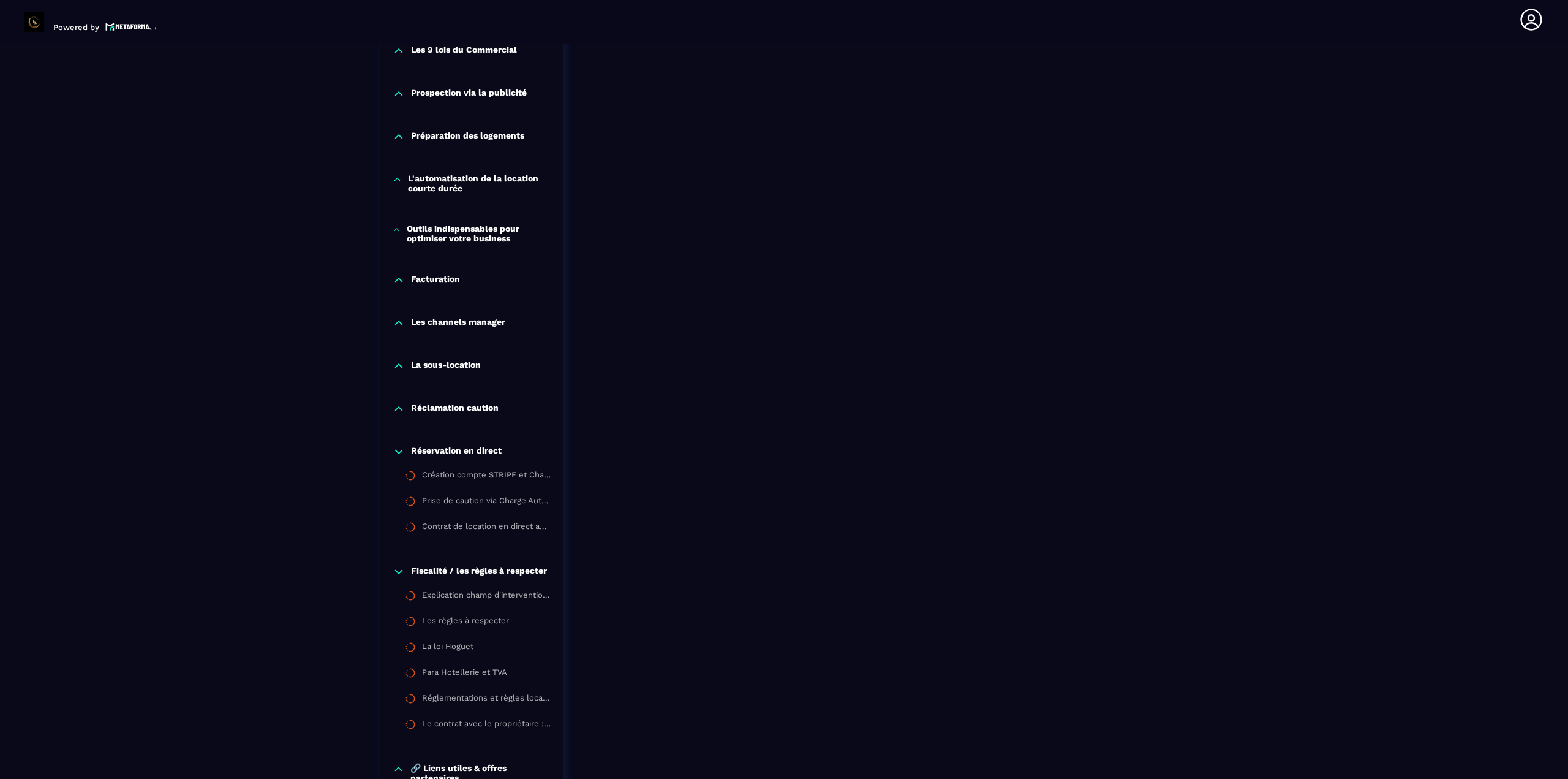
click at [459, 403] on p "Réclamation caution" at bounding box center [454, 408] width 88 height 12
click at [468, 364] on p "La sous-location" at bounding box center [445, 366] width 70 height 12
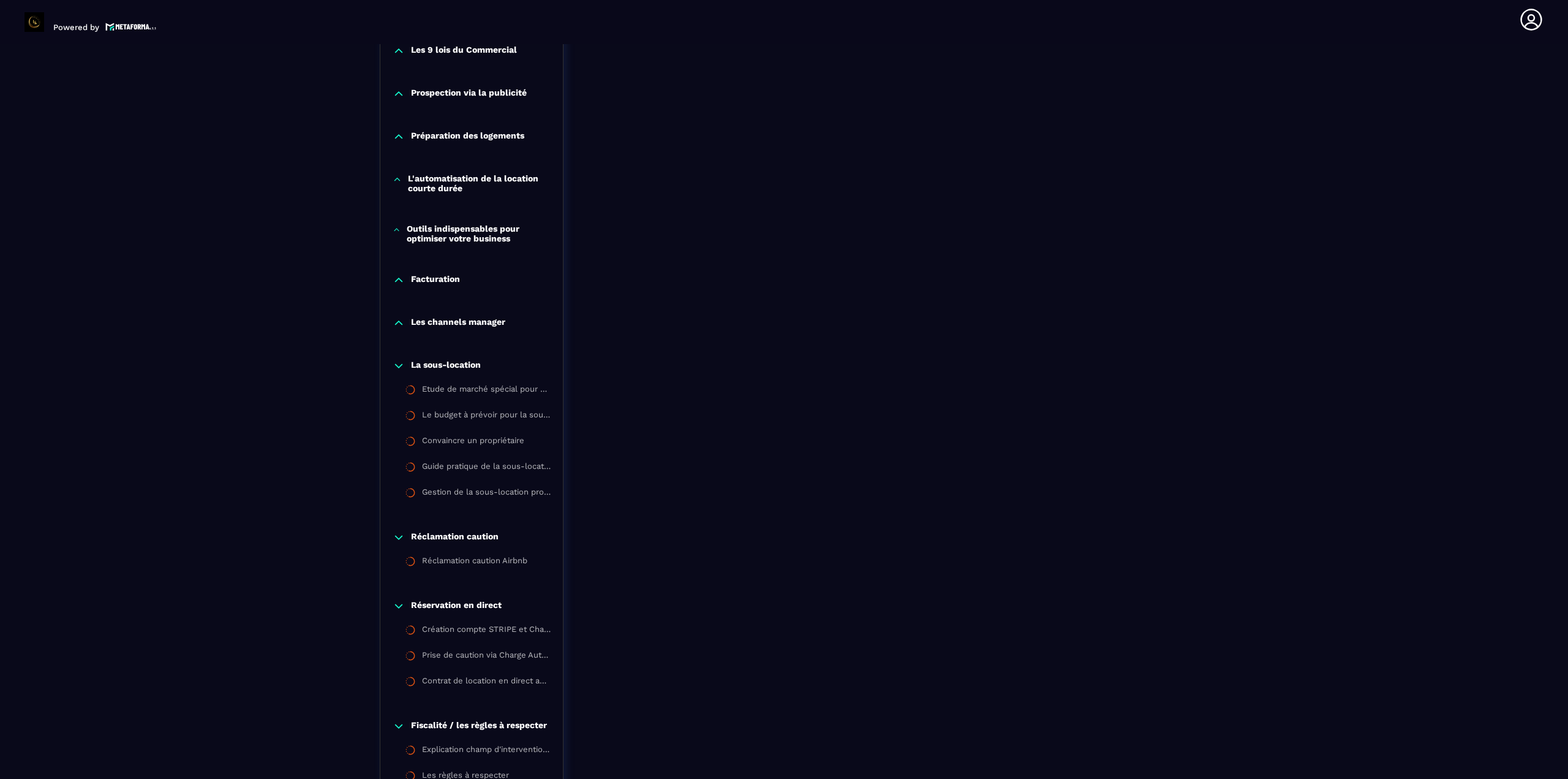
click at [490, 328] on div "Les channels manager" at bounding box center [471, 326] width 182 height 43
click at [487, 316] on div "Les channels manager" at bounding box center [471, 326] width 182 height 43
click at [488, 323] on p "Les channels manager" at bounding box center [457, 323] width 94 height 12
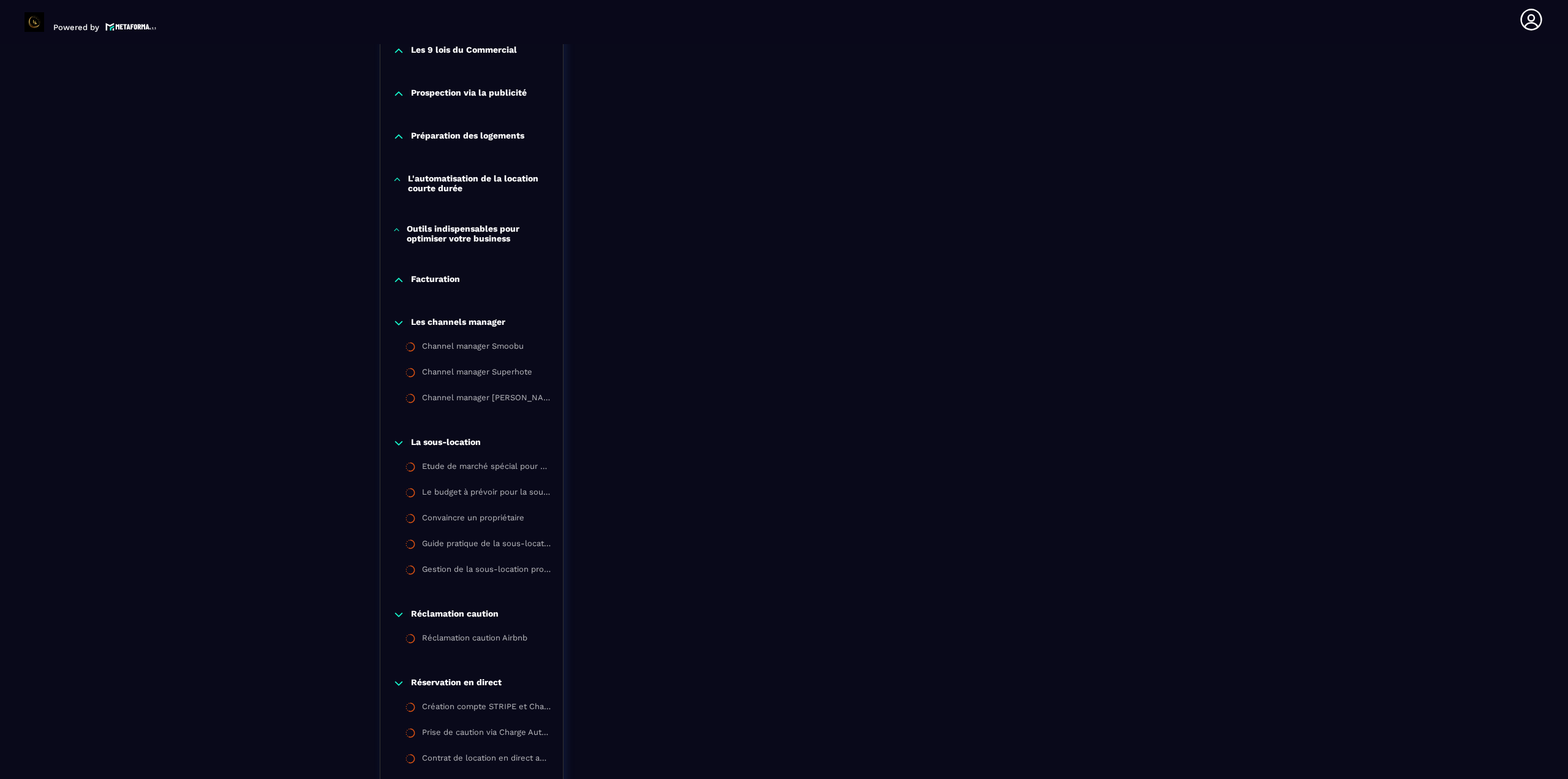
click at [431, 286] on div "Facturation" at bounding box center [471, 283] width 182 height 43
click at [433, 280] on p "Facturation" at bounding box center [435, 280] width 49 height 12
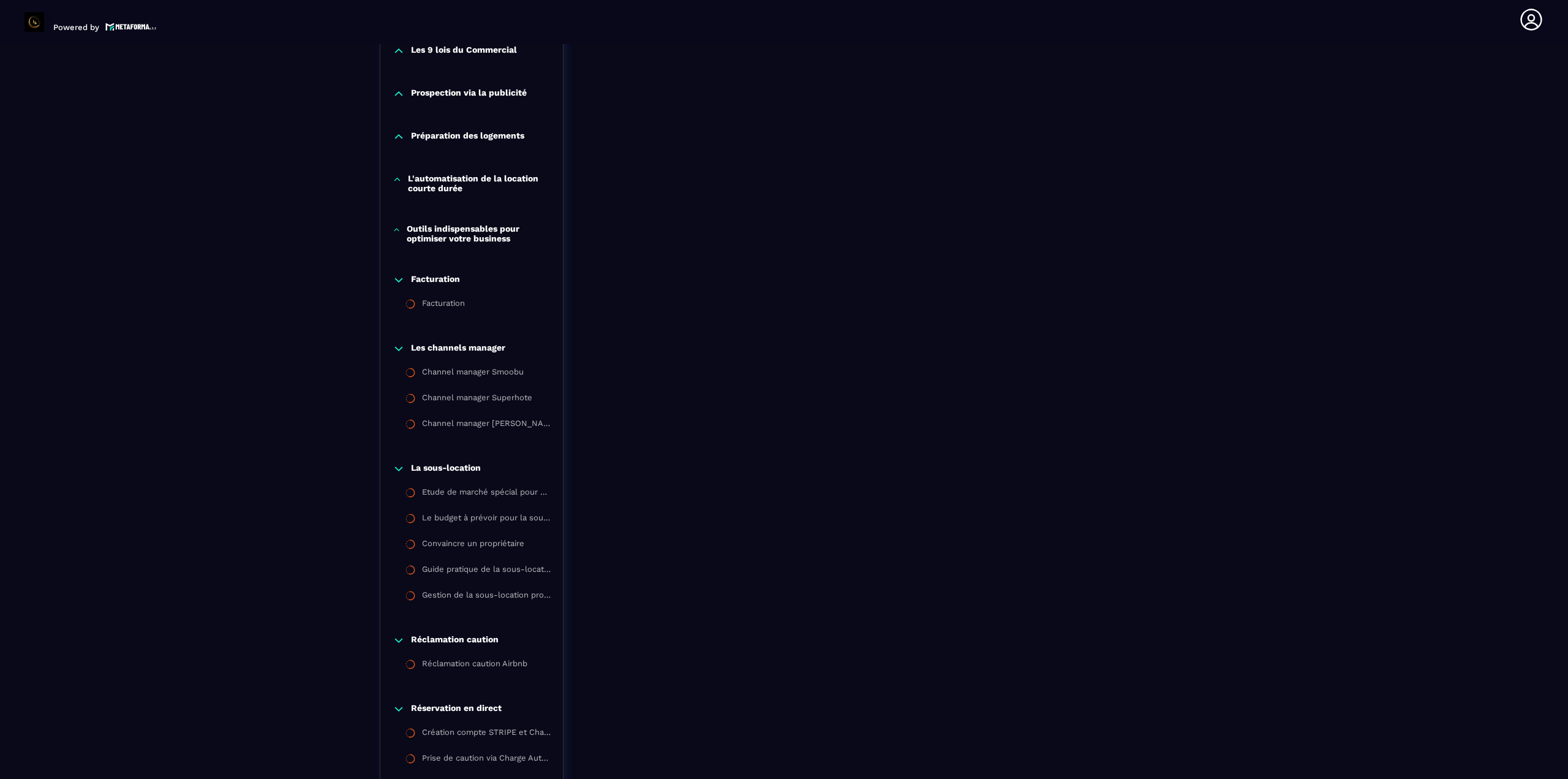
click at [457, 242] on p "Outils indispensables pour optimiser votre business" at bounding box center [478, 233] width 144 height 20
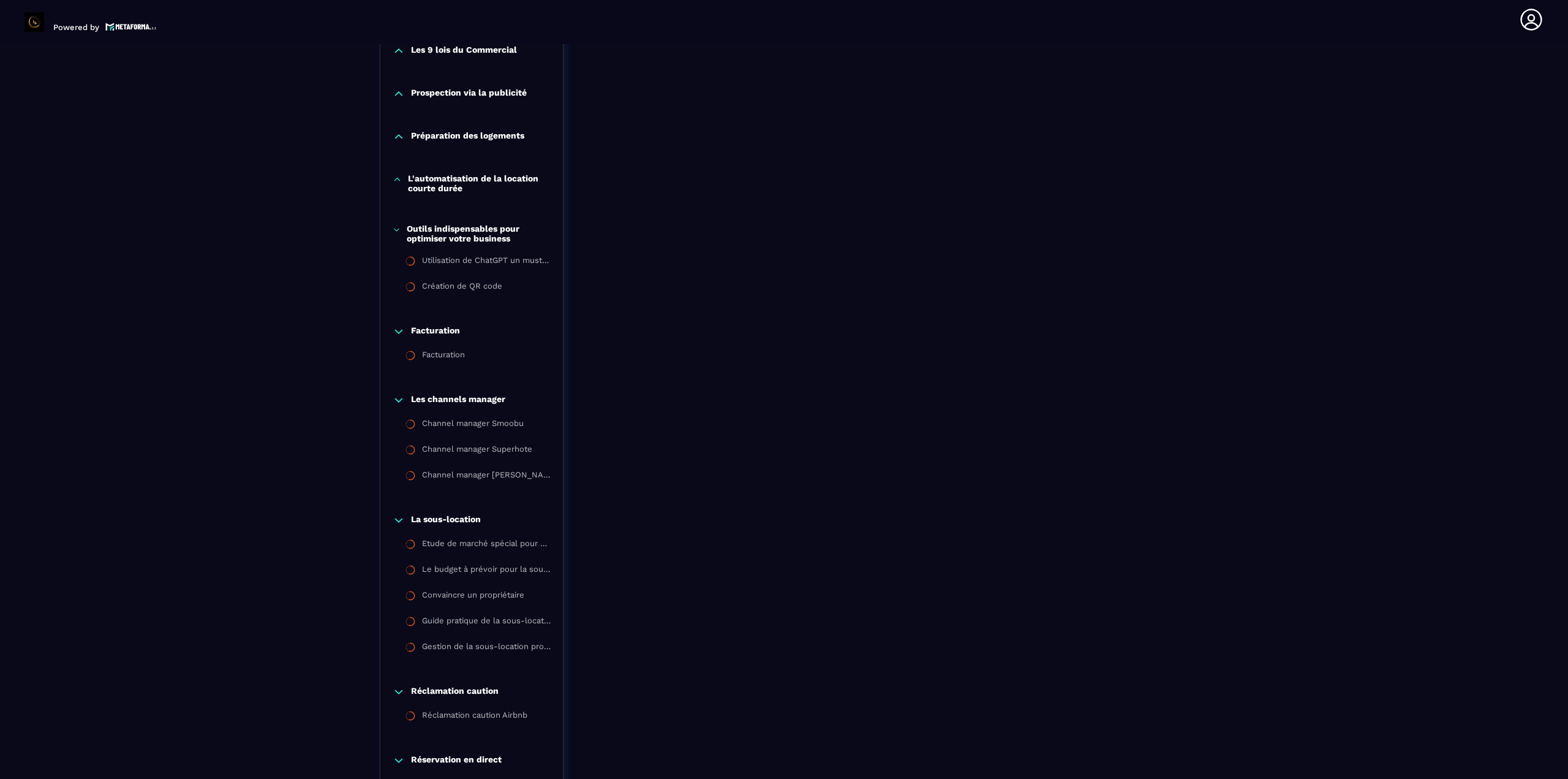
click at [468, 182] on p "L'automatisation de la location courte durée" at bounding box center [479, 183] width 143 height 20
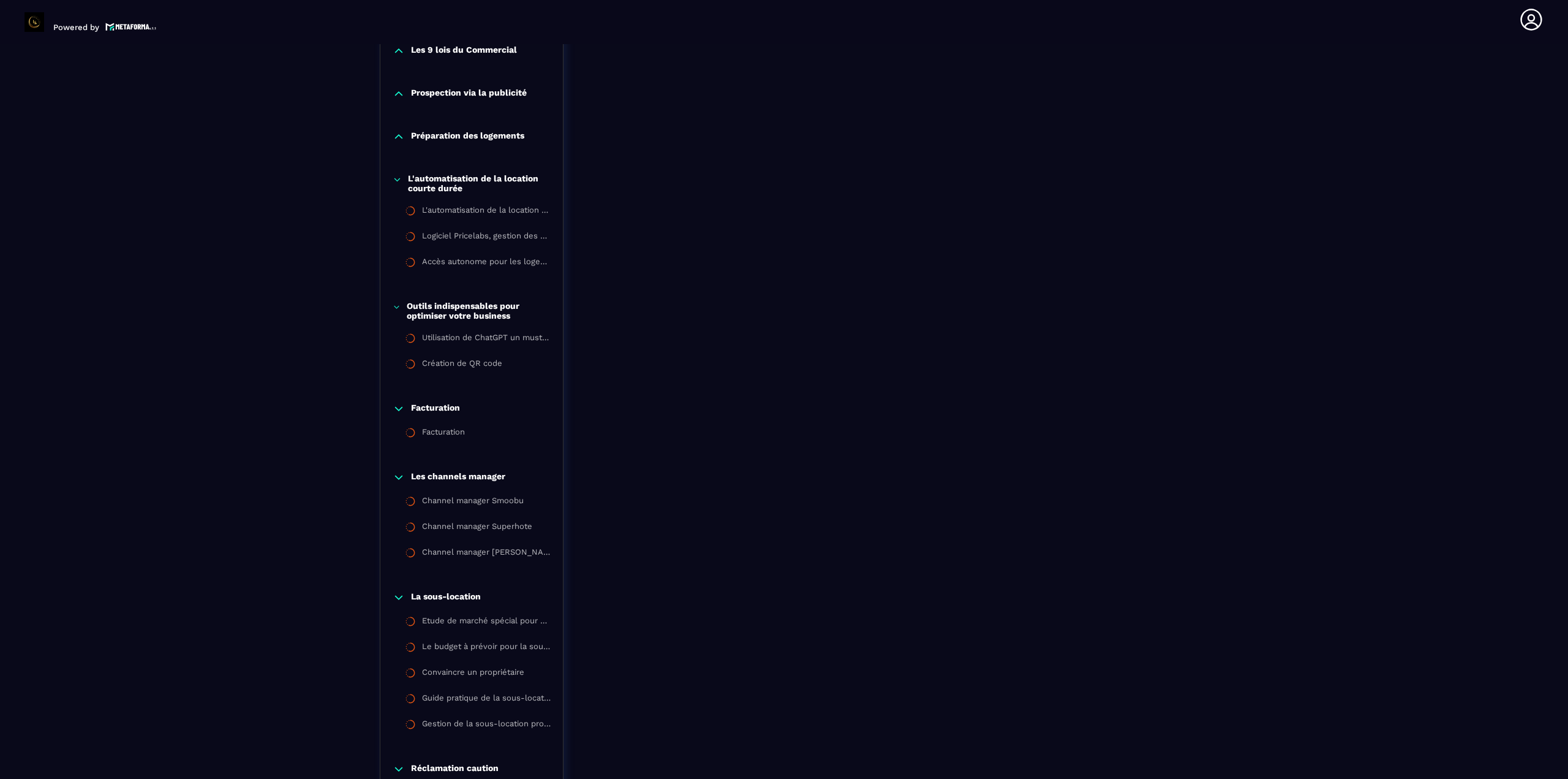
click at [463, 132] on p "Préparation des logements" at bounding box center [468, 136] width 114 height 12
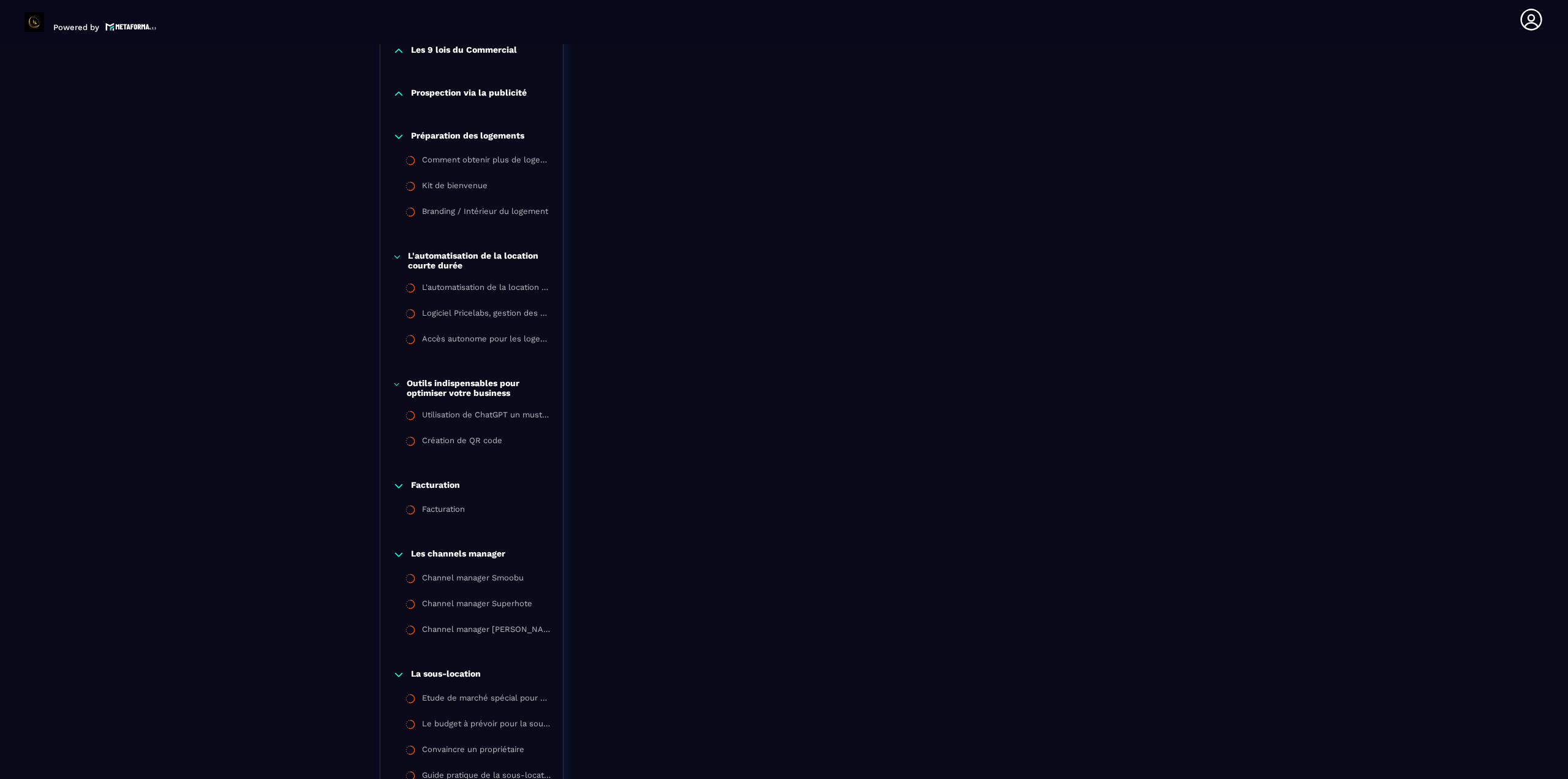
click at [472, 95] on p "Prospection via la publicité" at bounding box center [468, 93] width 115 height 12
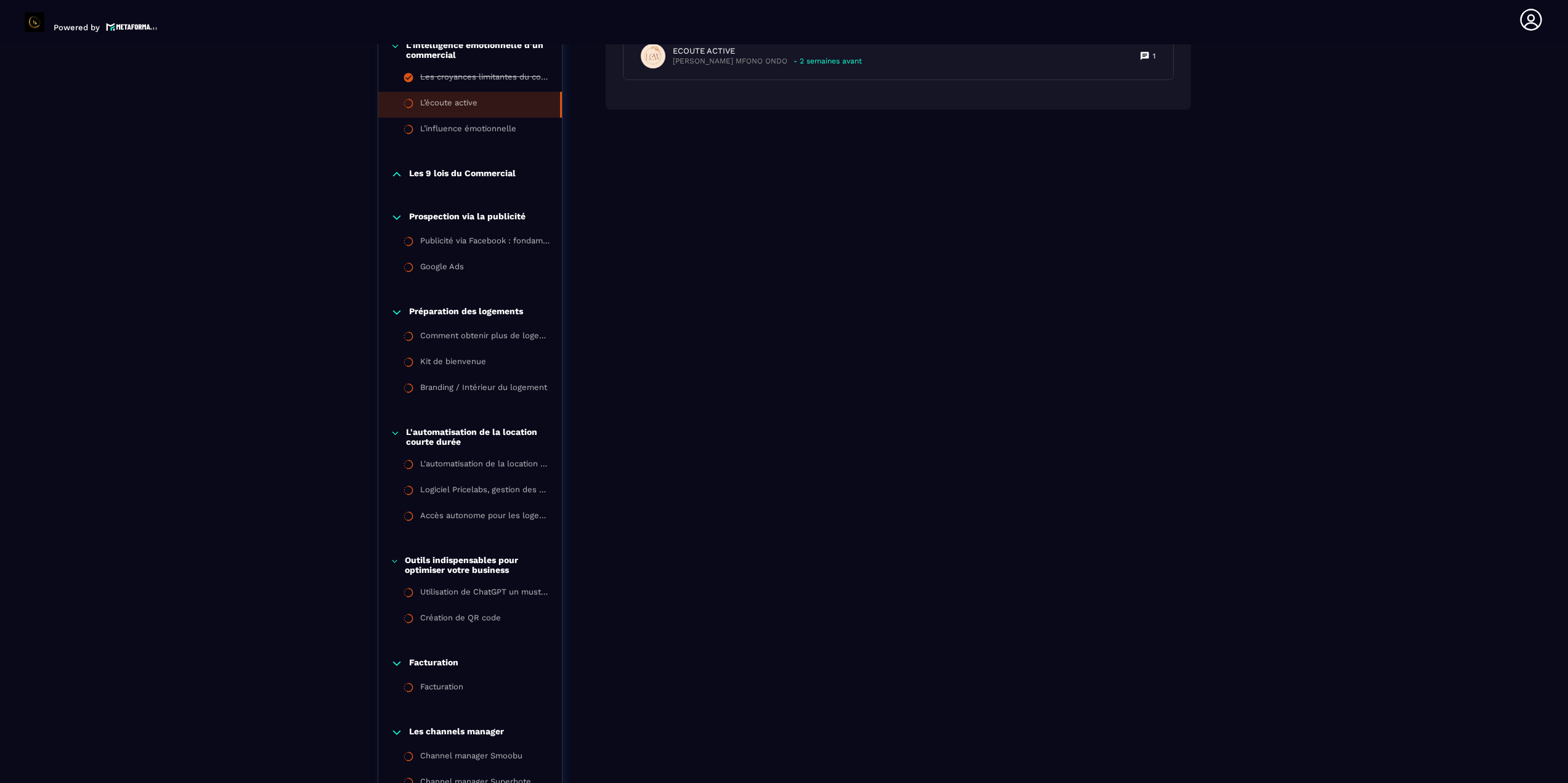
scroll to position [867, 0]
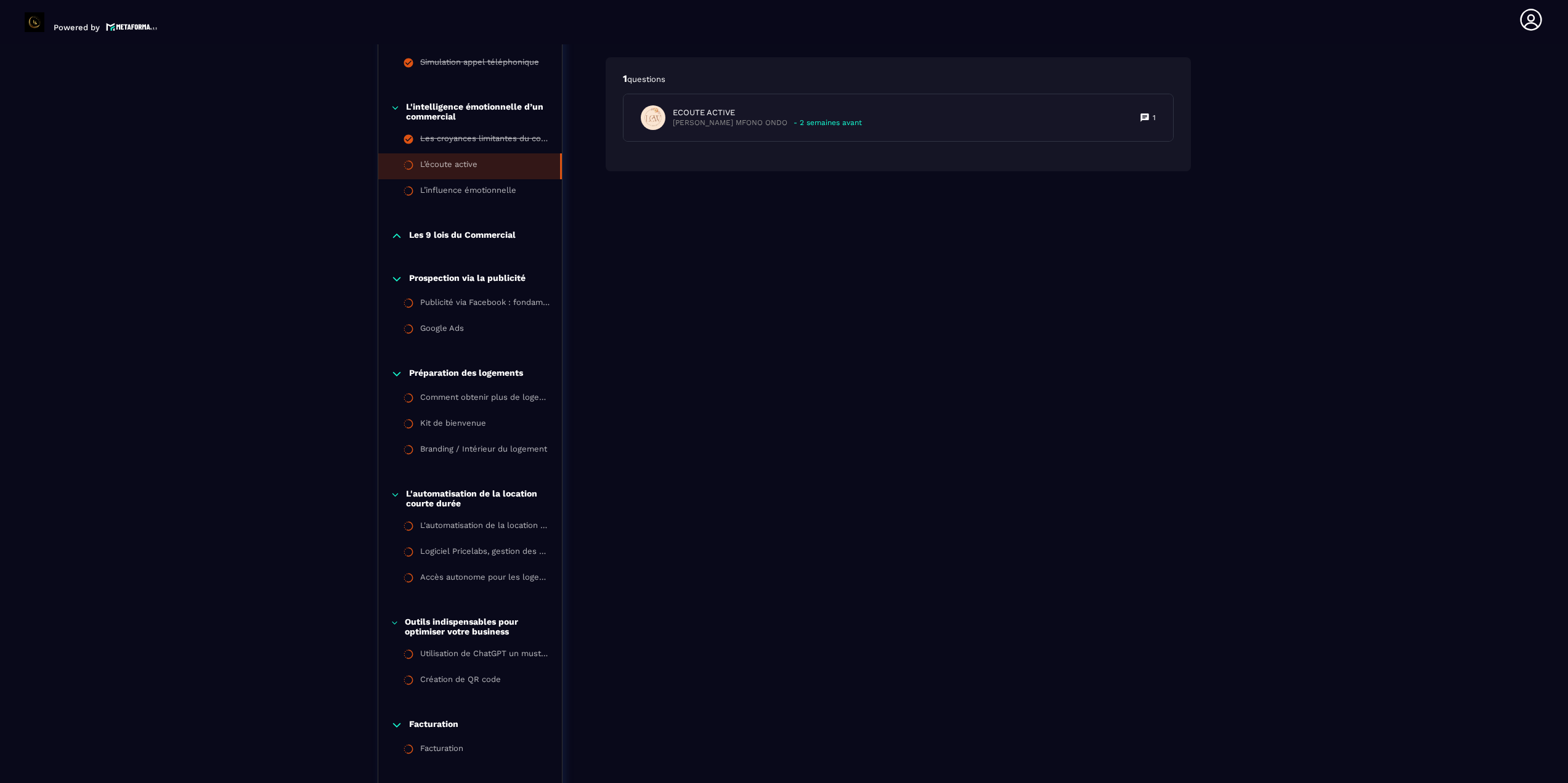
click at [460, 239] on p "Les 9 lois du Commercial" at bounding box center [462, 235] width 107 height 12
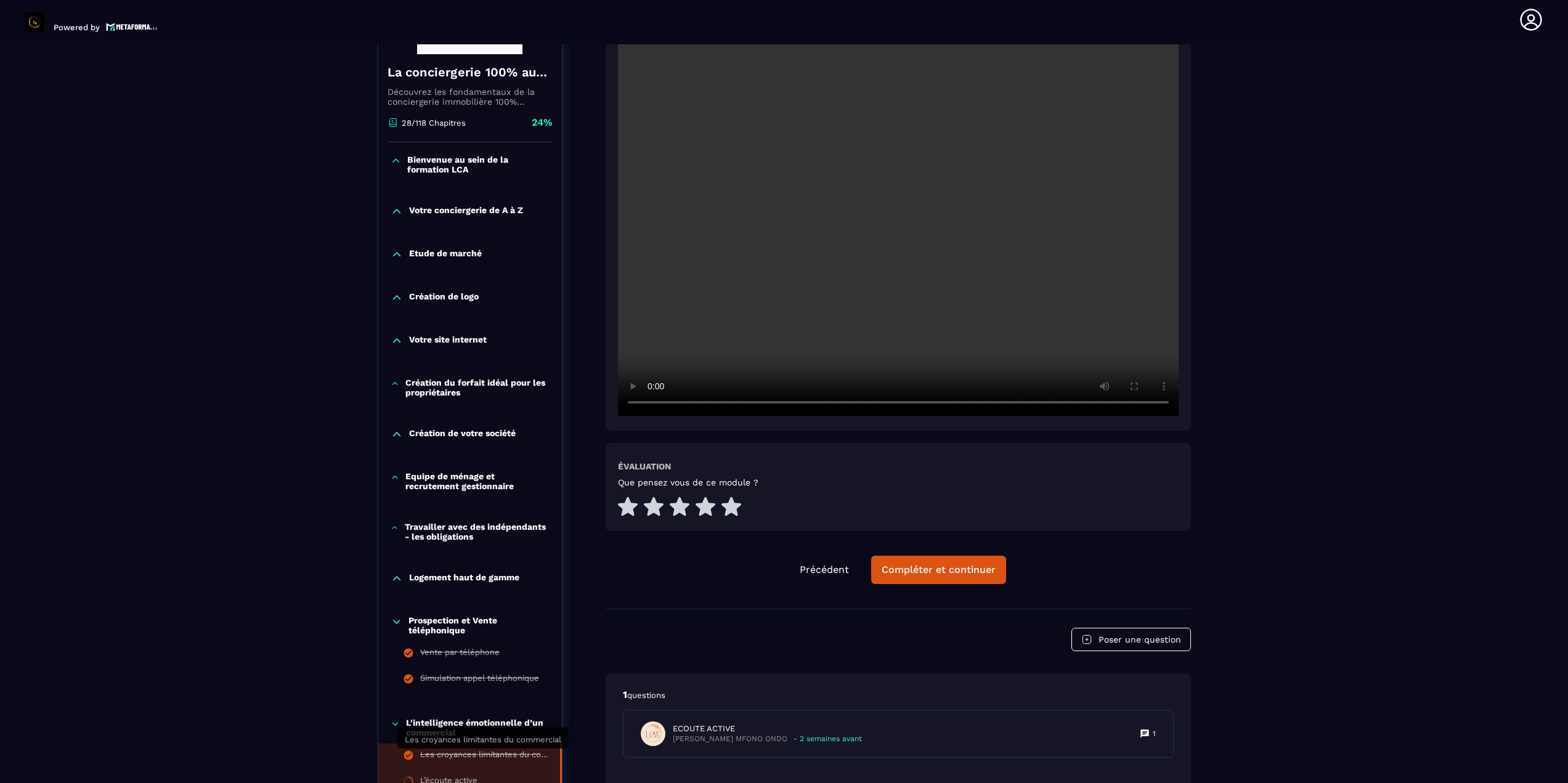
scroll to position [313, 0]
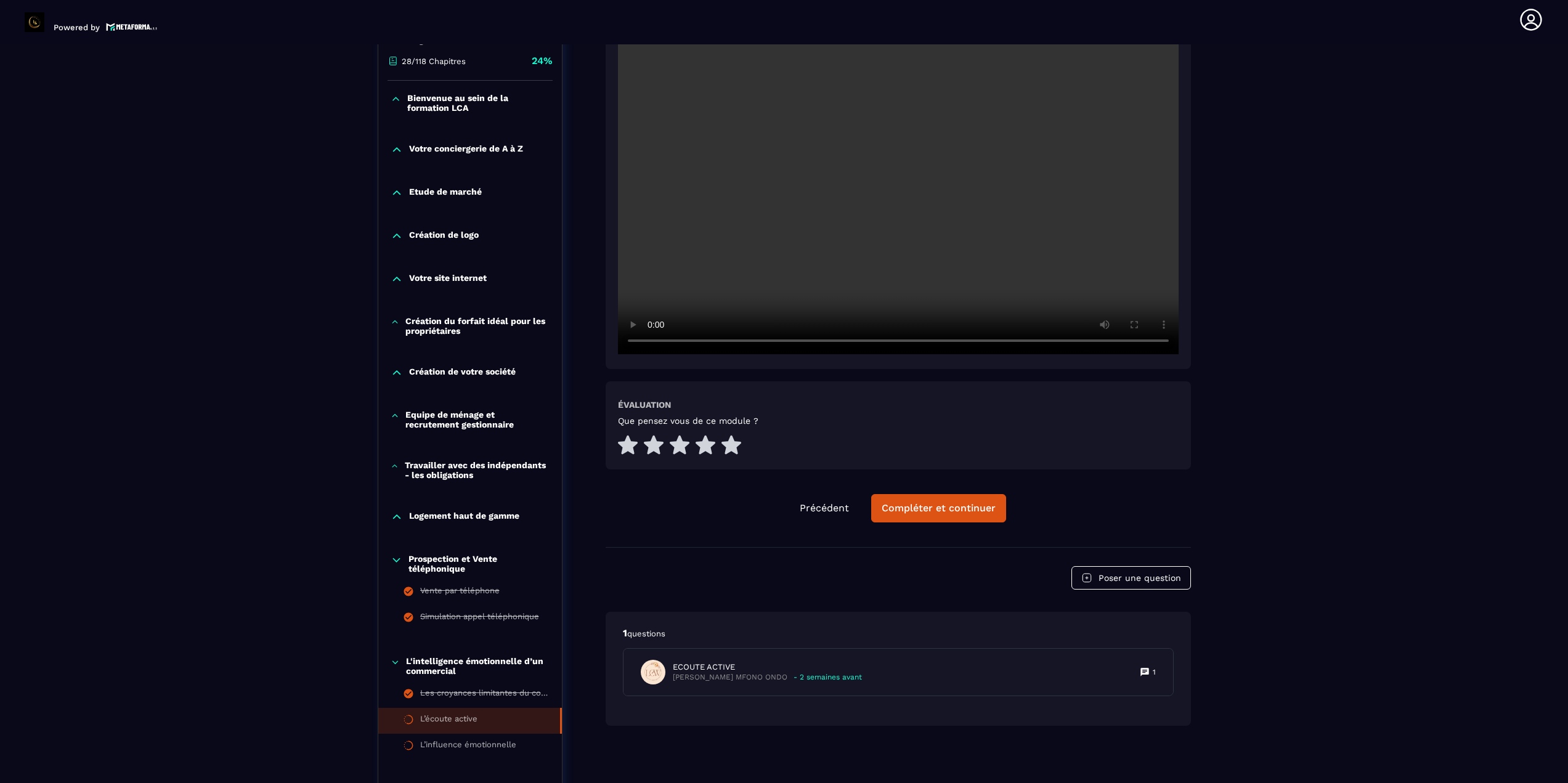
click at [448, 558] on p "Prospection et Vente téléphonique" at bounding box center [479, 563] width 141 height 20
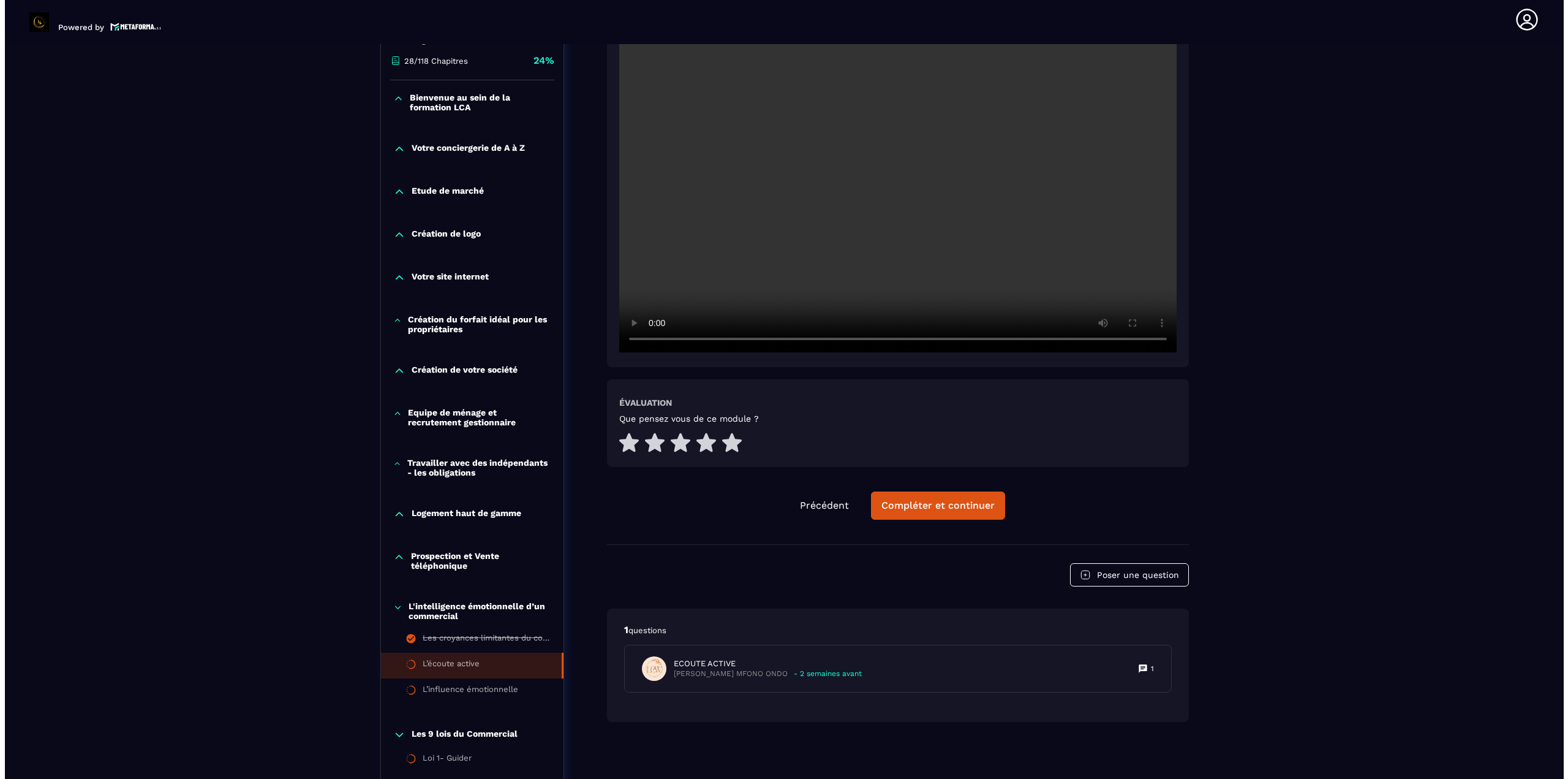
scroll to position [250, 0]
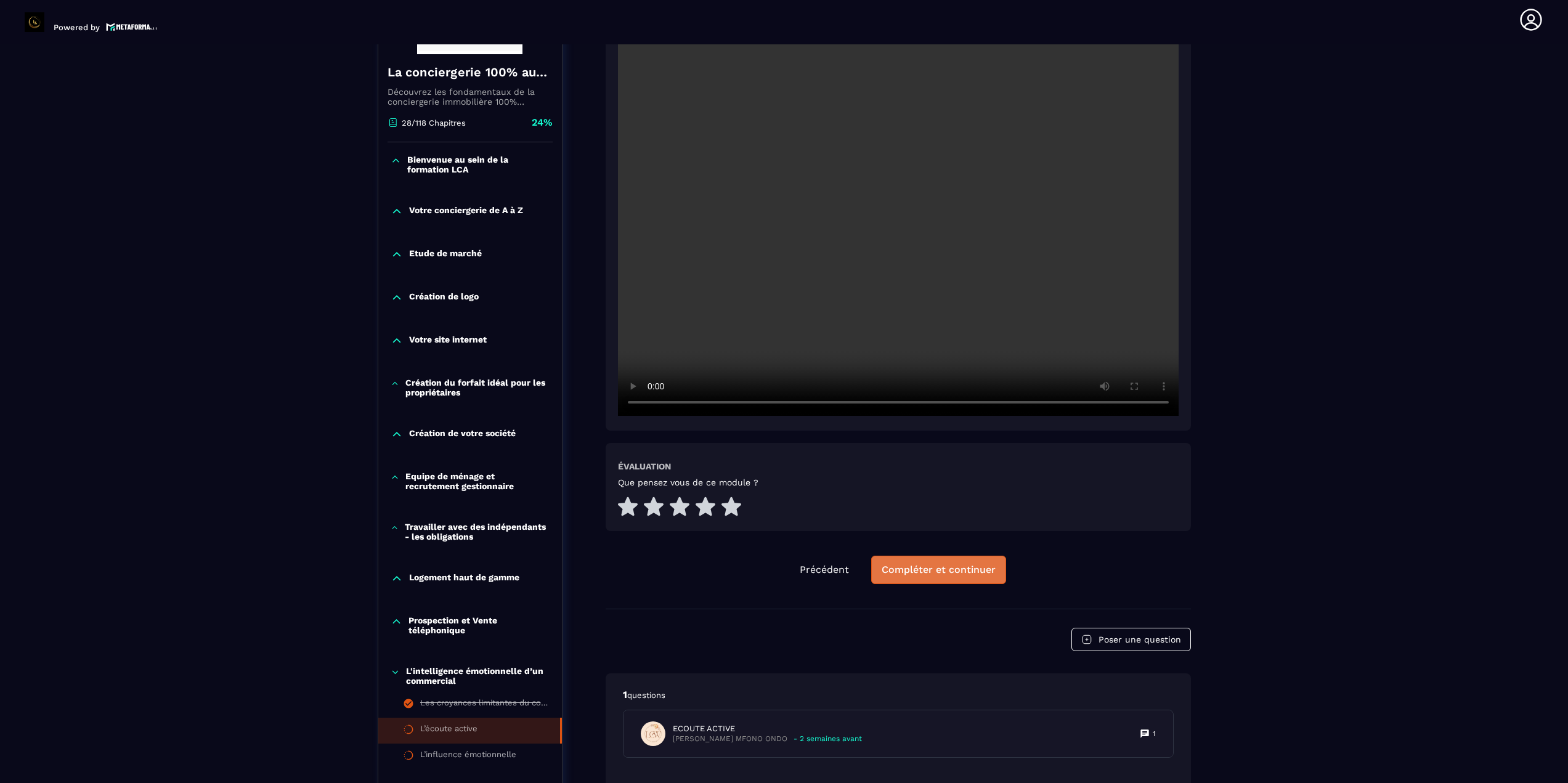
click at [787, 571] on div "Compléter et continuer" at bounding box center [939, 569] width 114 height 12
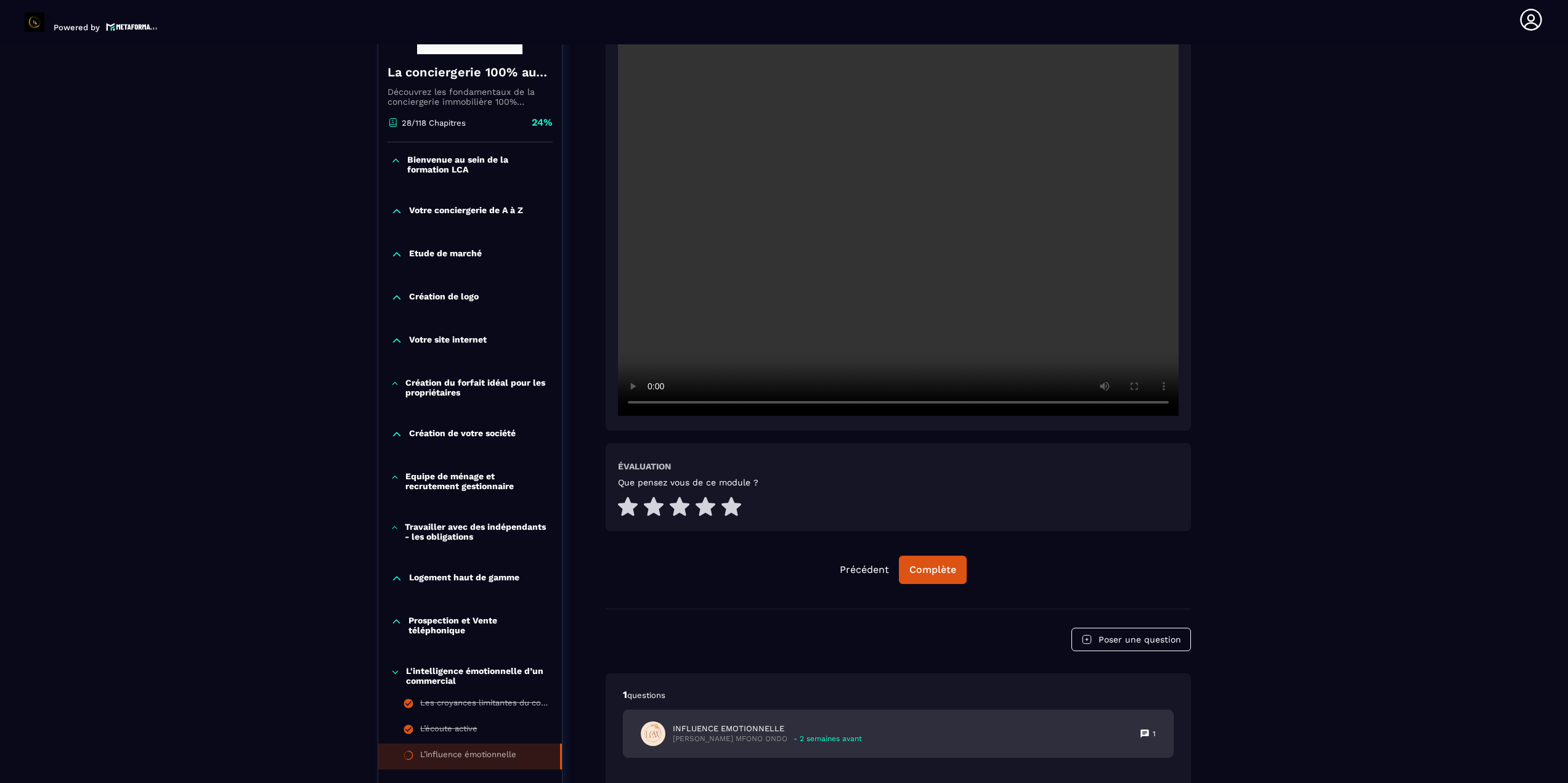
click at [787, 725] on div "INFLUENCE EMOTIONNELLE [PERSON_NAME] MFONO ONDO - 2 semaines avant 1" at bounding box center [898, 734] width 550 height 47
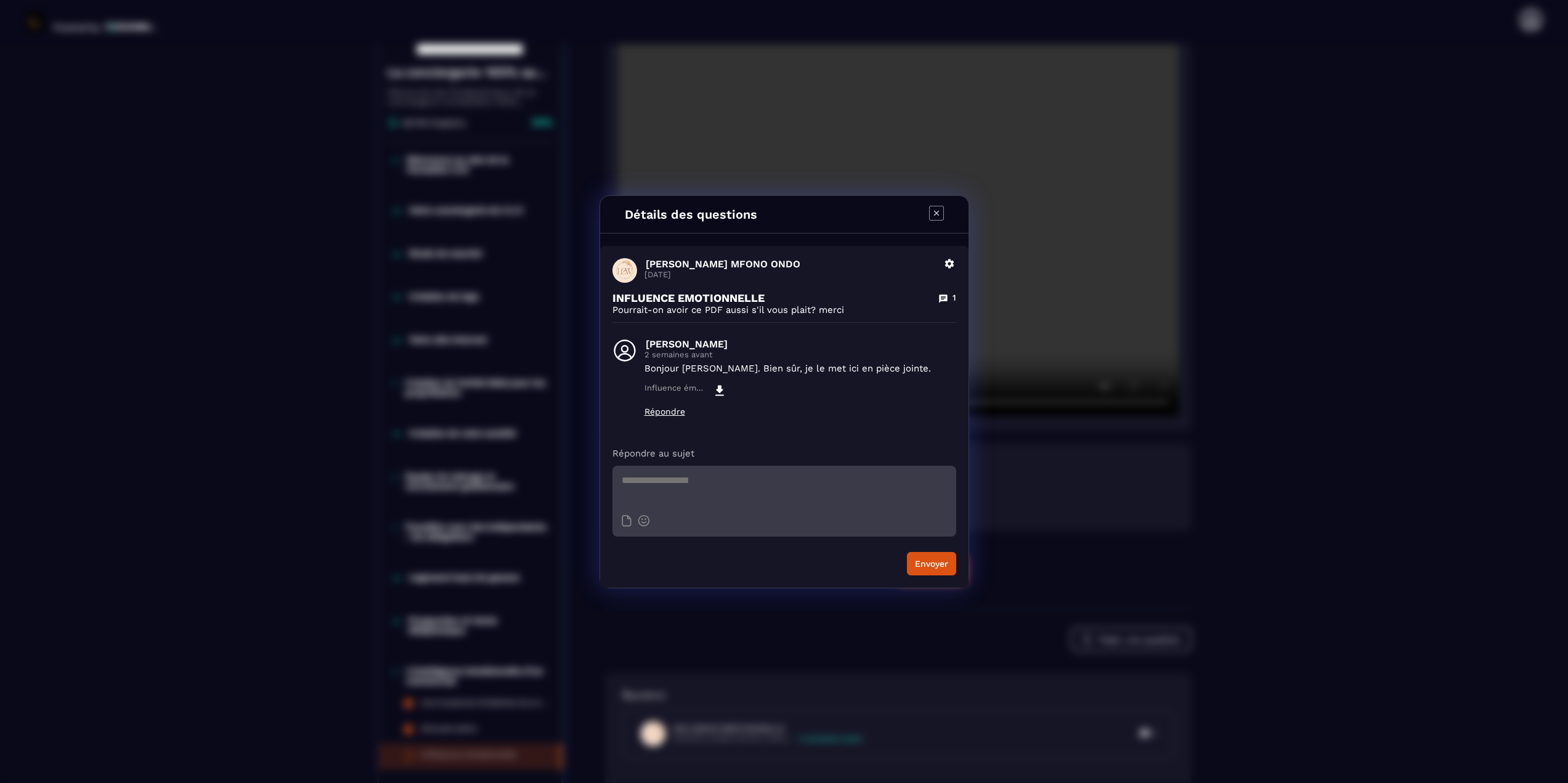
click at [787, 218] on icon "Modal window" at bounding box center [936, 213] width 15 height 15
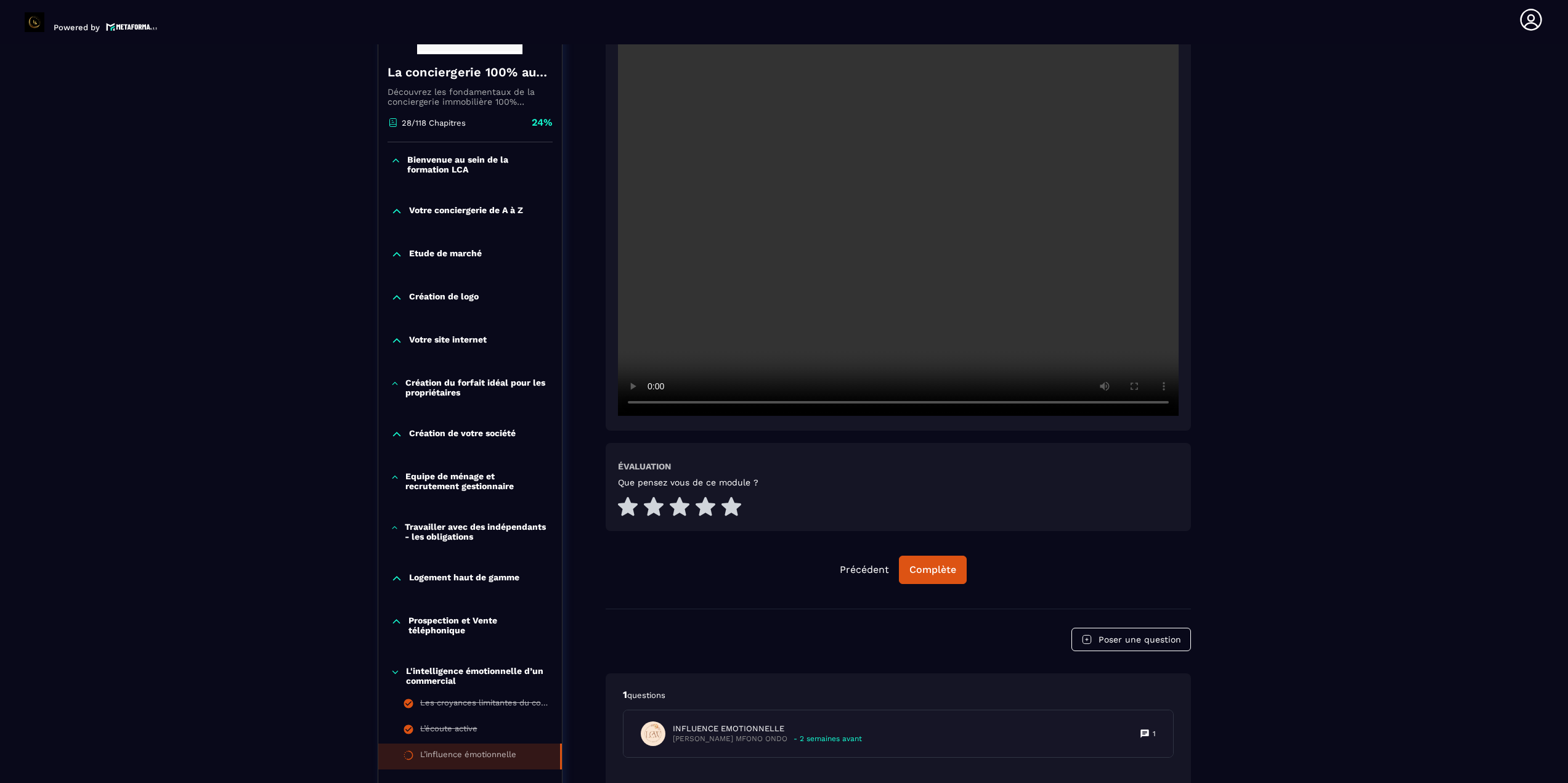
scroll to position [190, 0]
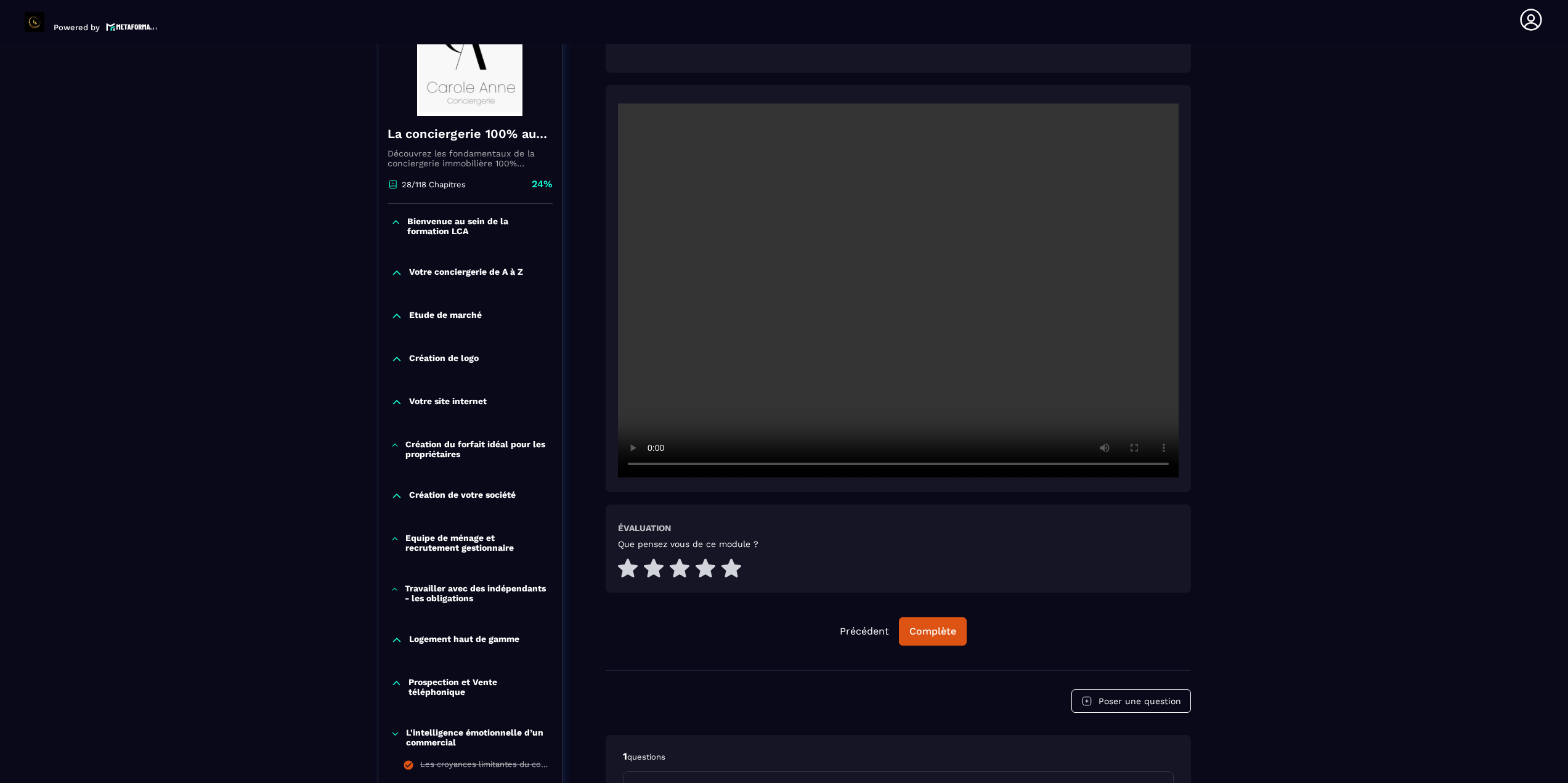
drag, startPoint x: 630, startPoint y: 387, endPoint x: 634, endPoint y: 404, distance: 17.5
click at [630, 387] on video at bounding box center [898, 290] width 561 height 374
click at [787, 634] on div "Complète" at bounding box center [933, 631] width 47 height 12
click at [787, 626] on div "Continuer" at bounding box center [933, 631] width 48 height 12
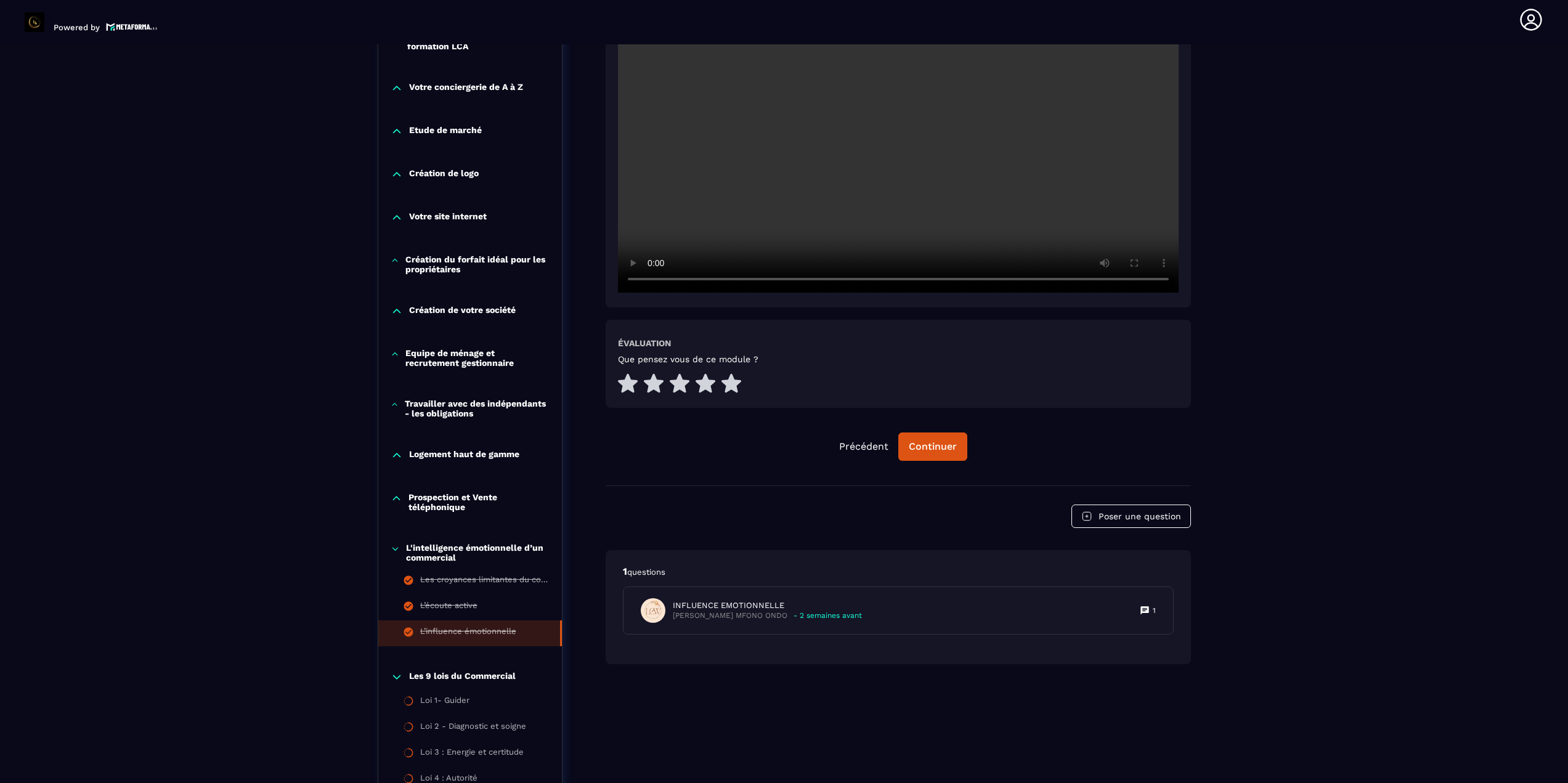
scroll to position [436, 0]
